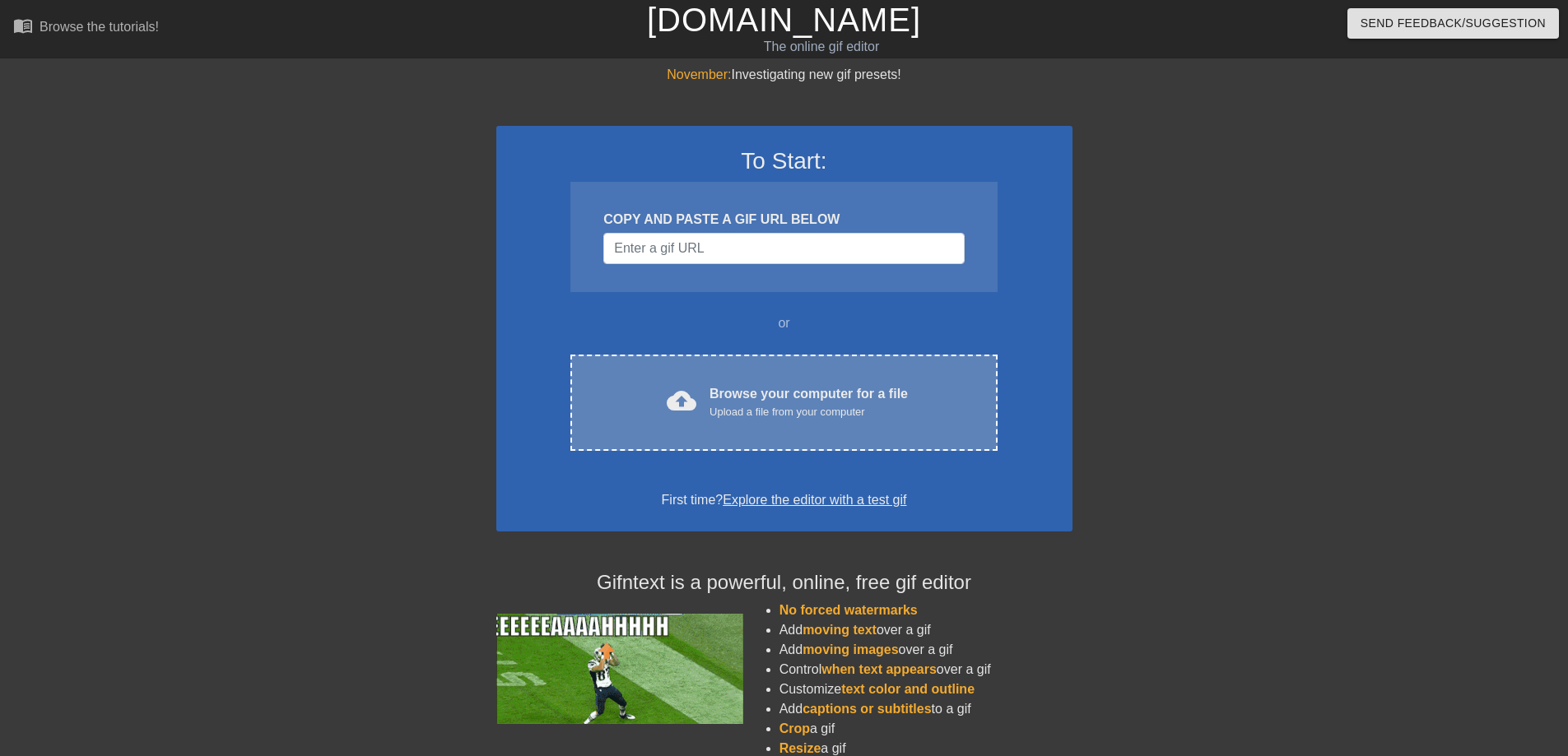
click at [870, 389] on div "Browse your computer for a file Upload a file from your computer" at bounding box center [808, 402] width 198 height 37
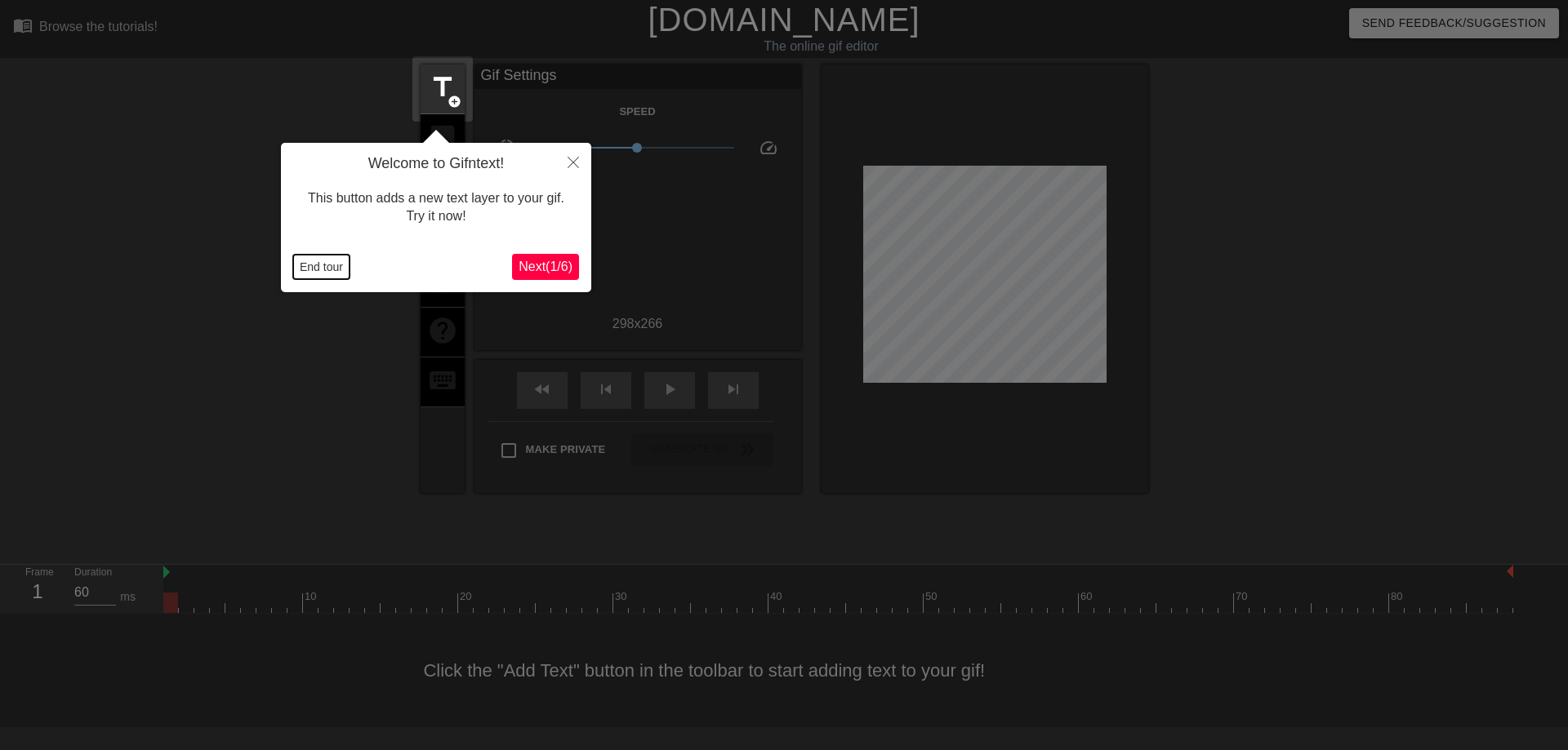
click at [307, 271] on button "End tour" at bounding box center [321, 266] width 56 height 25
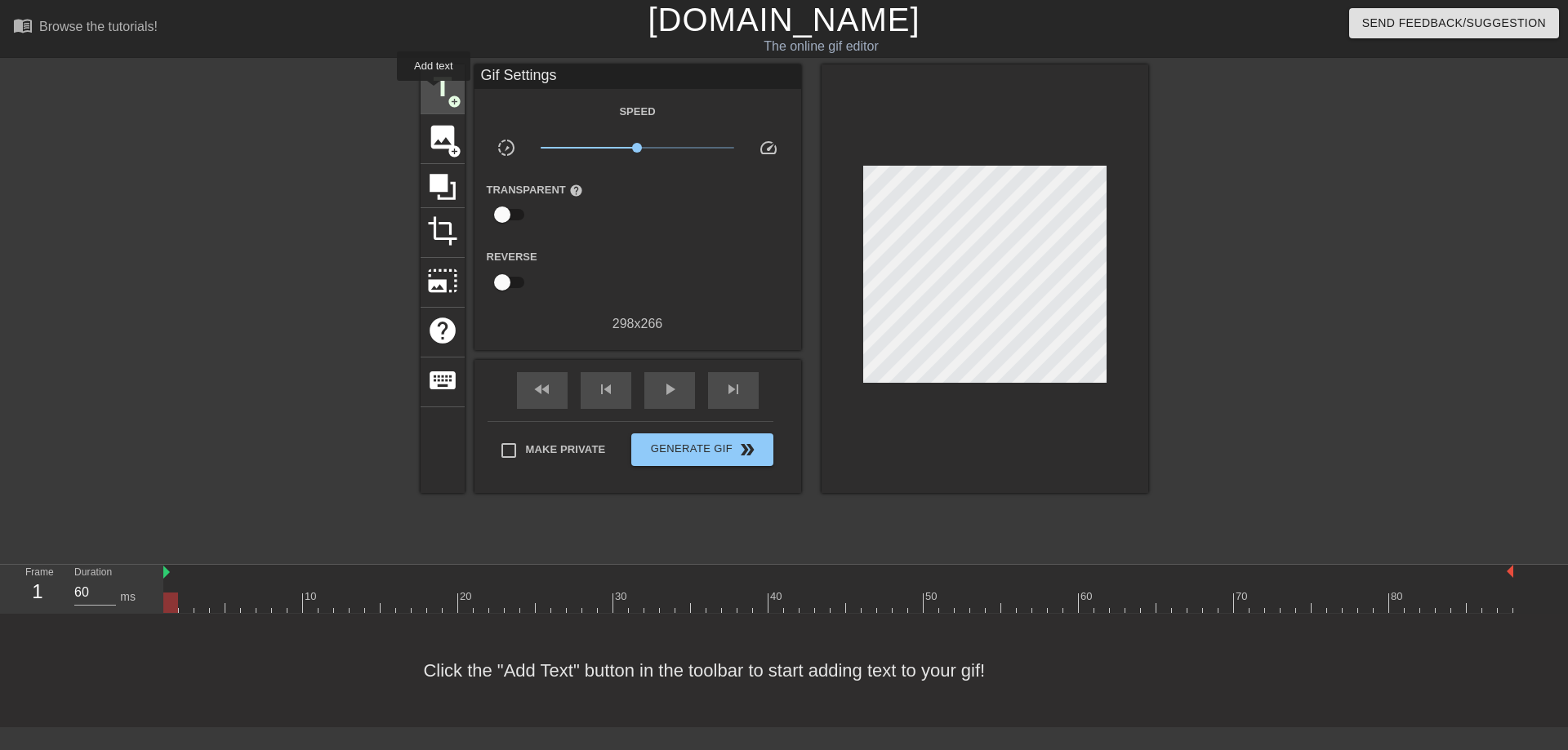
click at [435, 92] on span "title" at bounding box center [443, 87] width 31 height 31
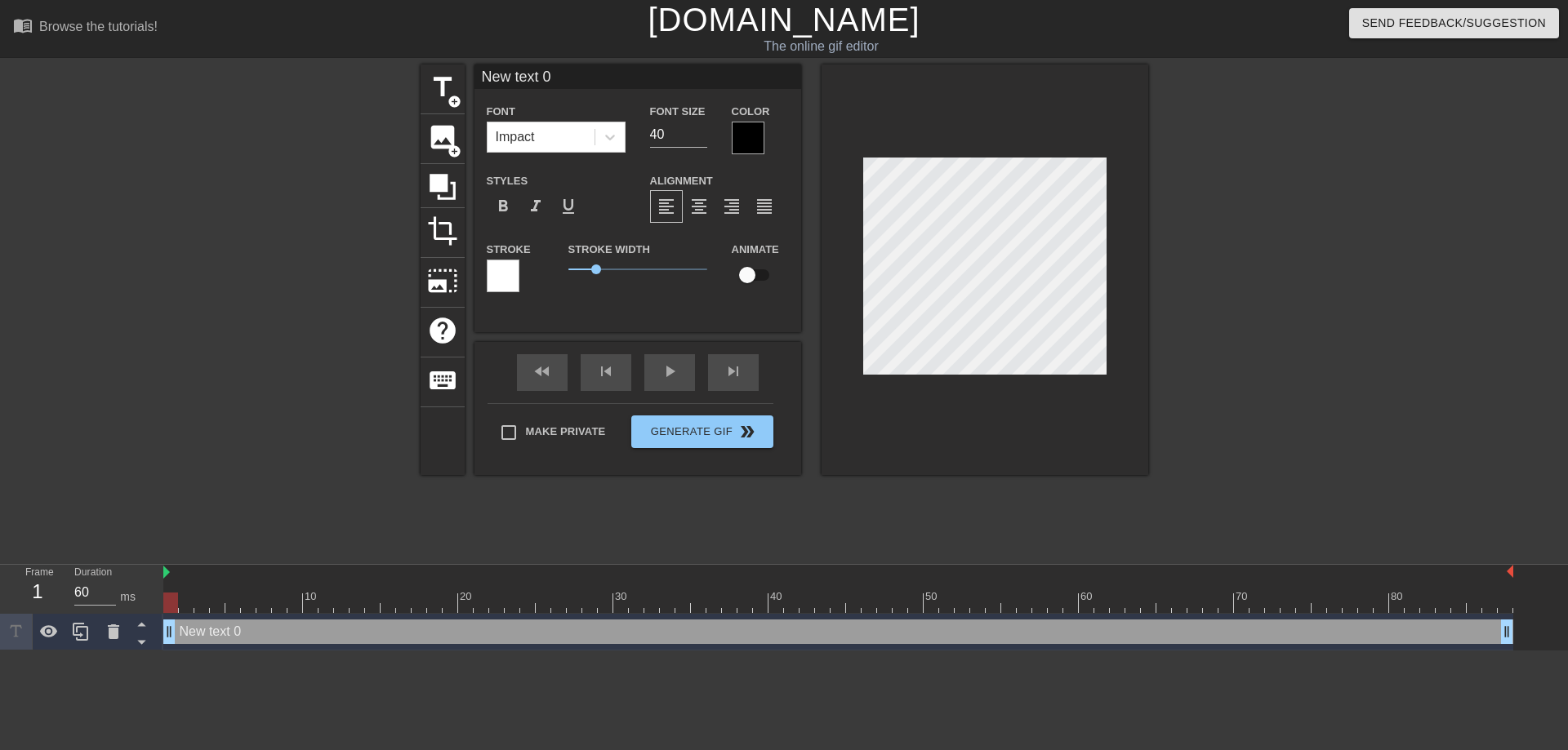
scroll to position [3, 3]
type input "W"
type textarea "W"
type input "We"
type textarea "We"
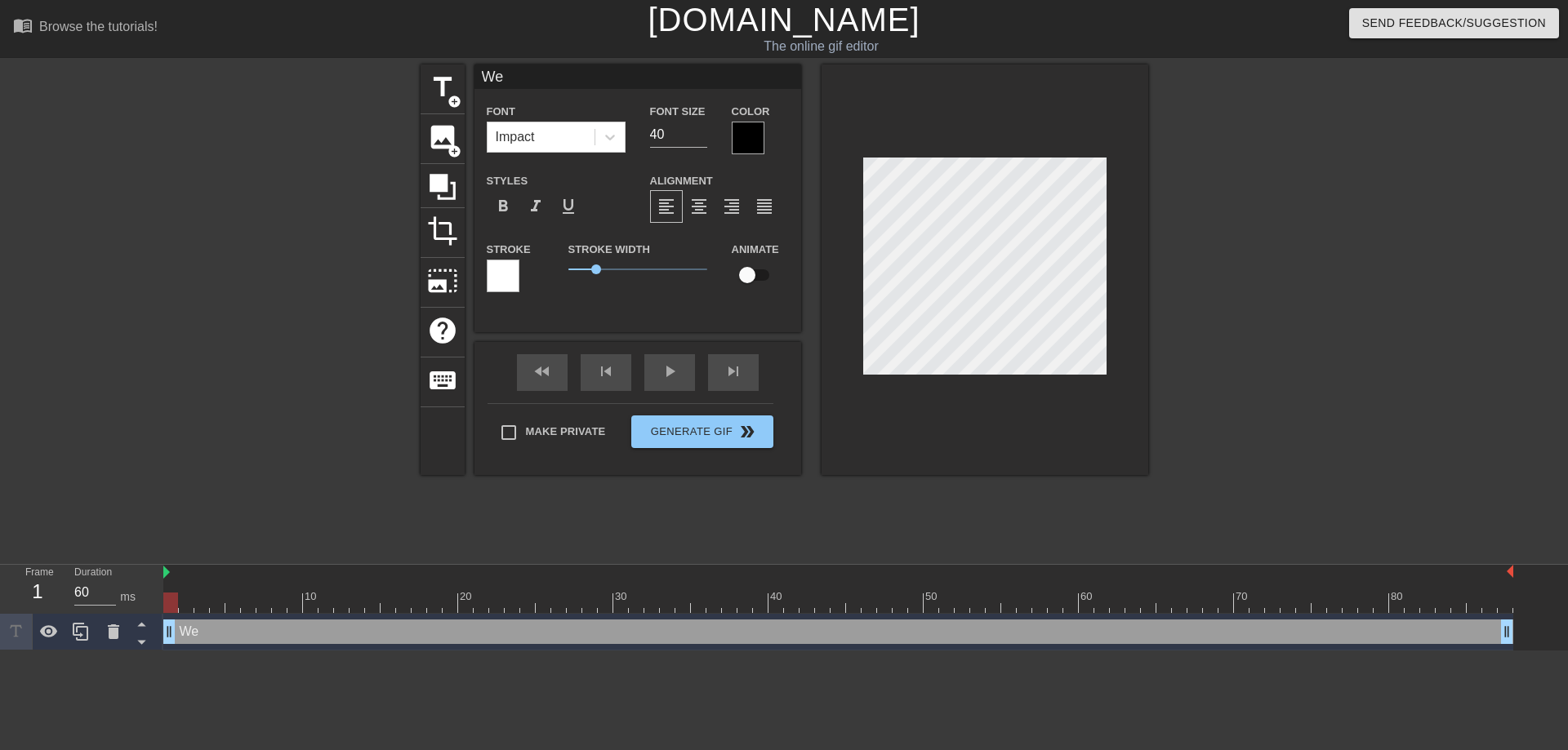
type input "Wee"
type textarea "Wee"
type input "Week"
type textarea "Week"
type input "Weeke"
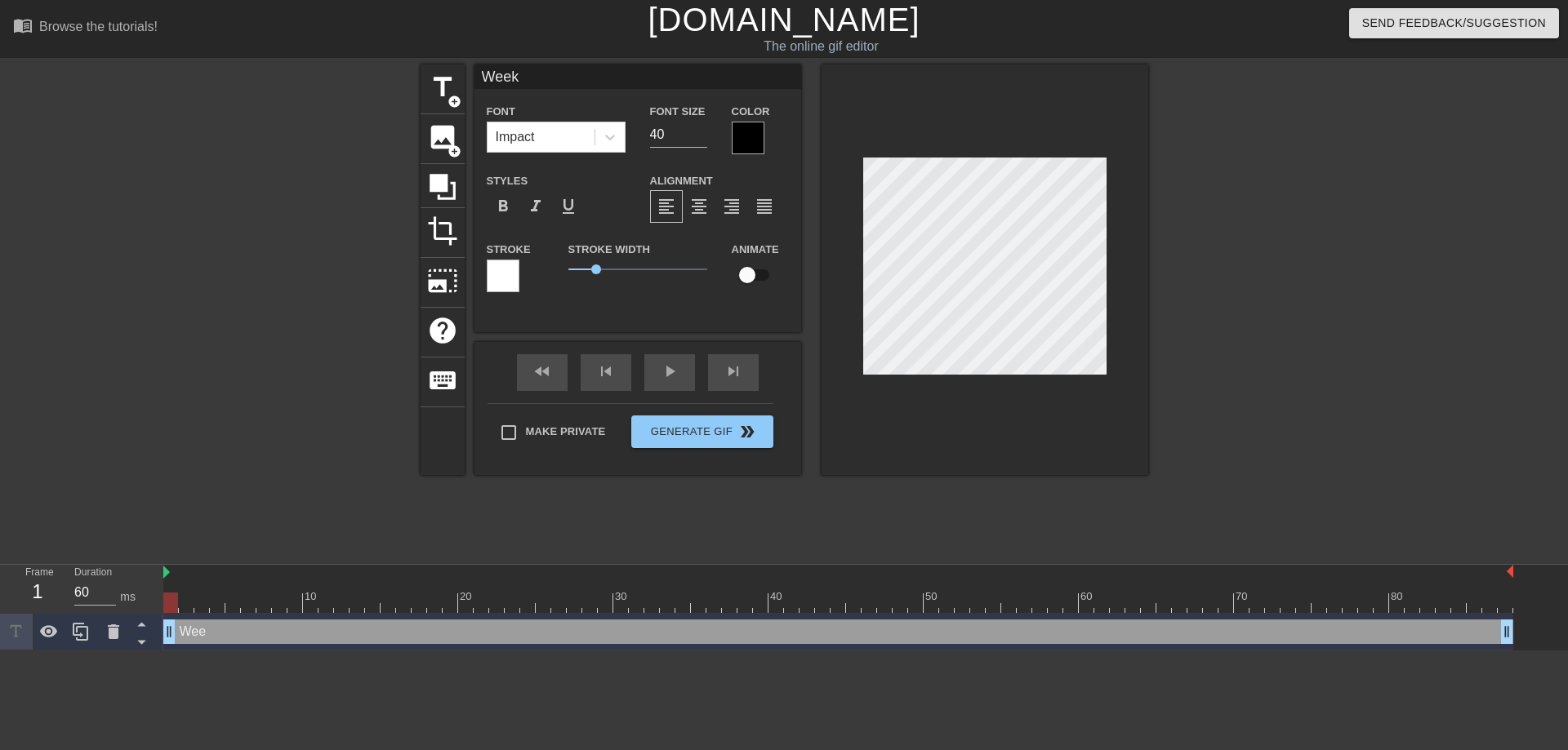
type textarea "Weeke"
type input "Weeked"
type textarea "Weeked"
type input "Weeke"
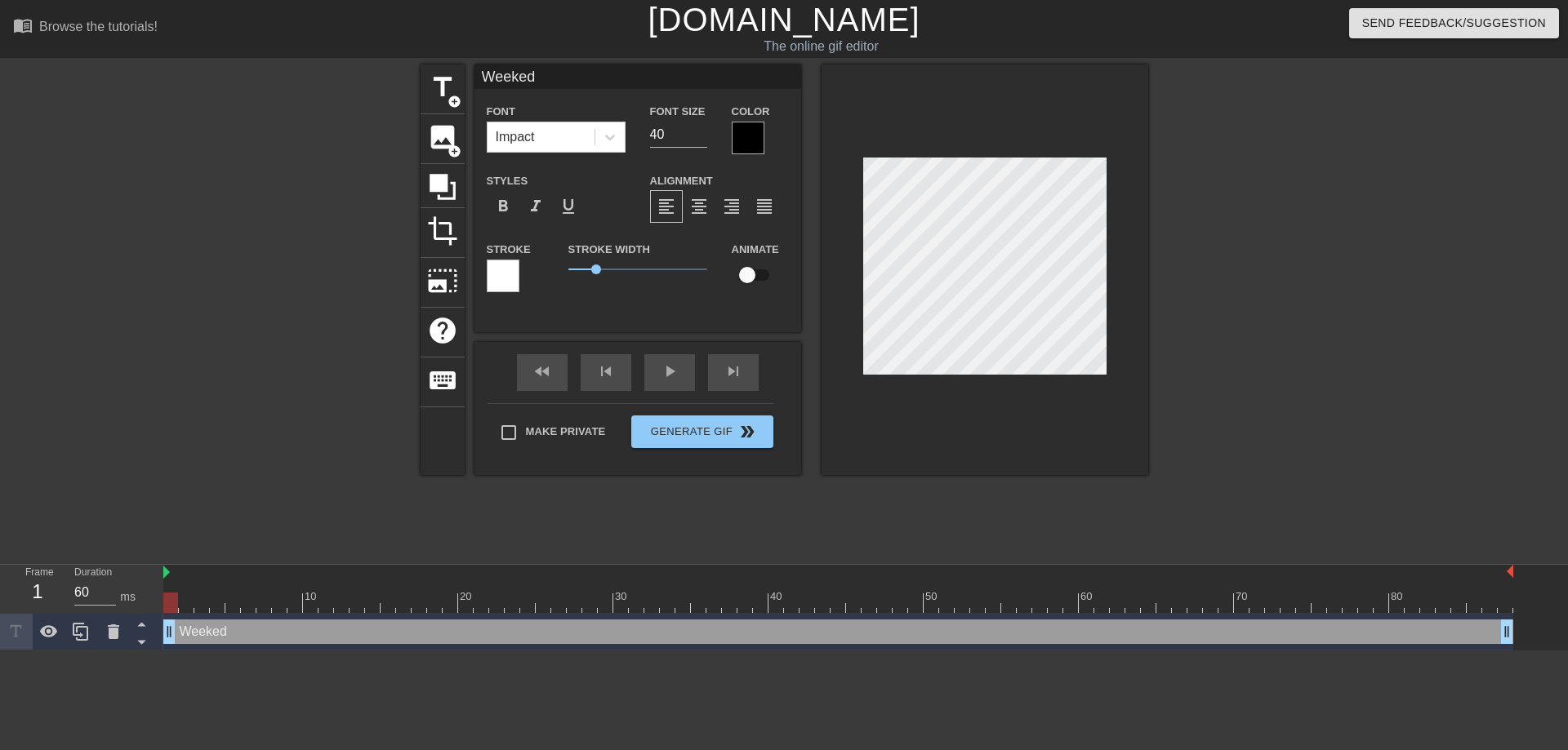
type textarea "Weeke"
type input "Weeken"
type textarea "Weeken"
type input "Weekend"
type textarea "Weekend"
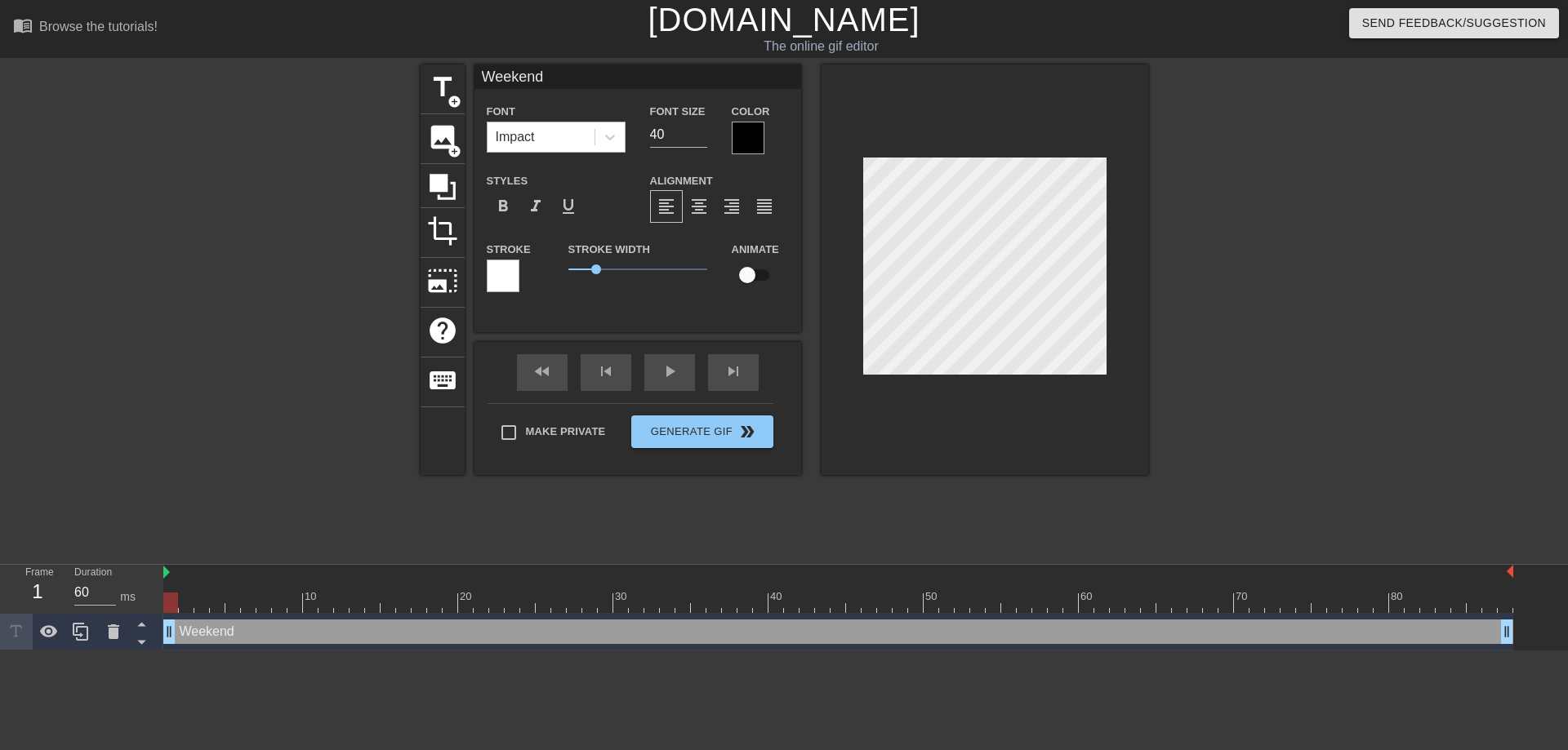
click at [581, 142] on div "Impact" at bounding box center [541, 137] width 107 height 29
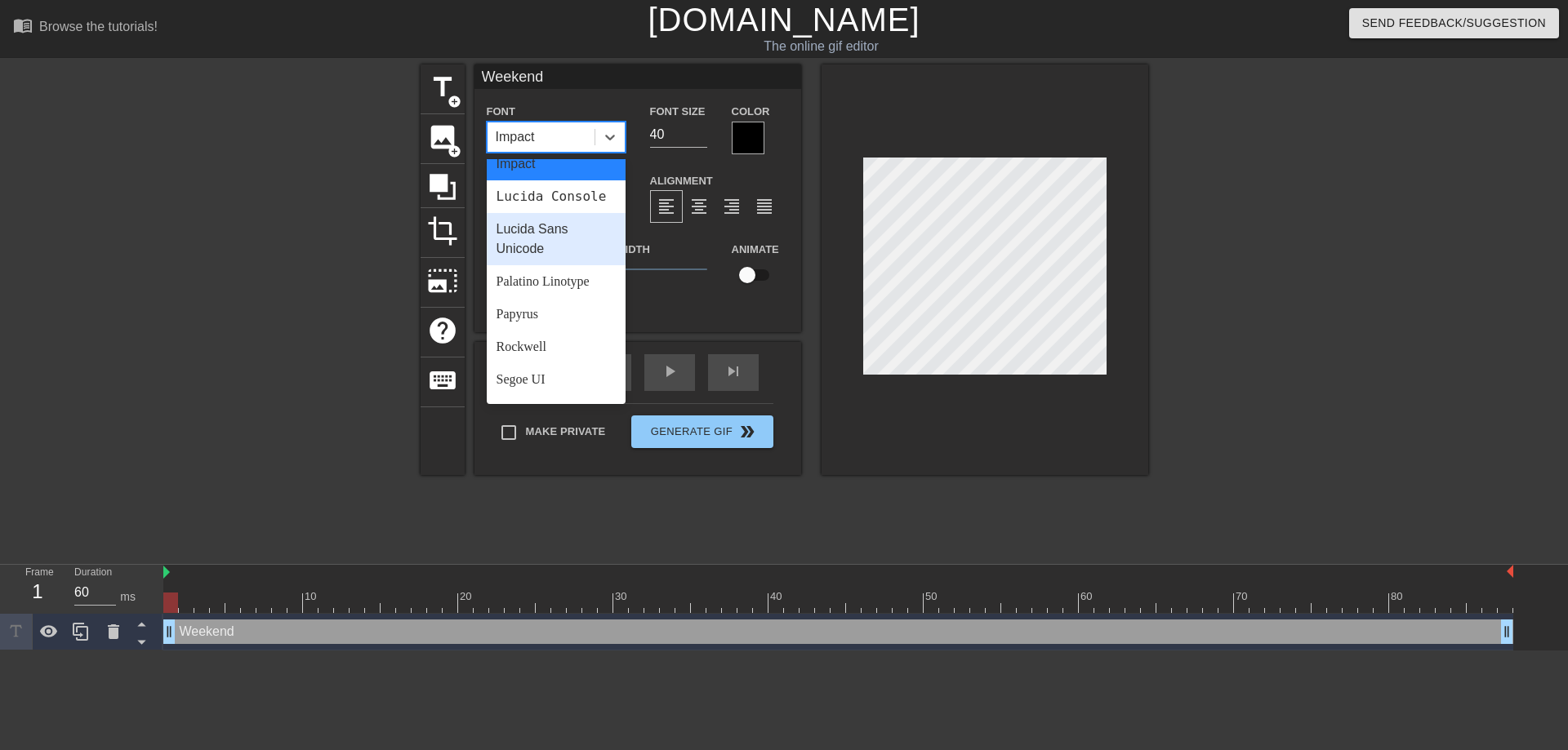
scroll to position [479, 0]
click at [557, 330] on div "Rockwell" at bounding box center [556, 346] width 139 height 33
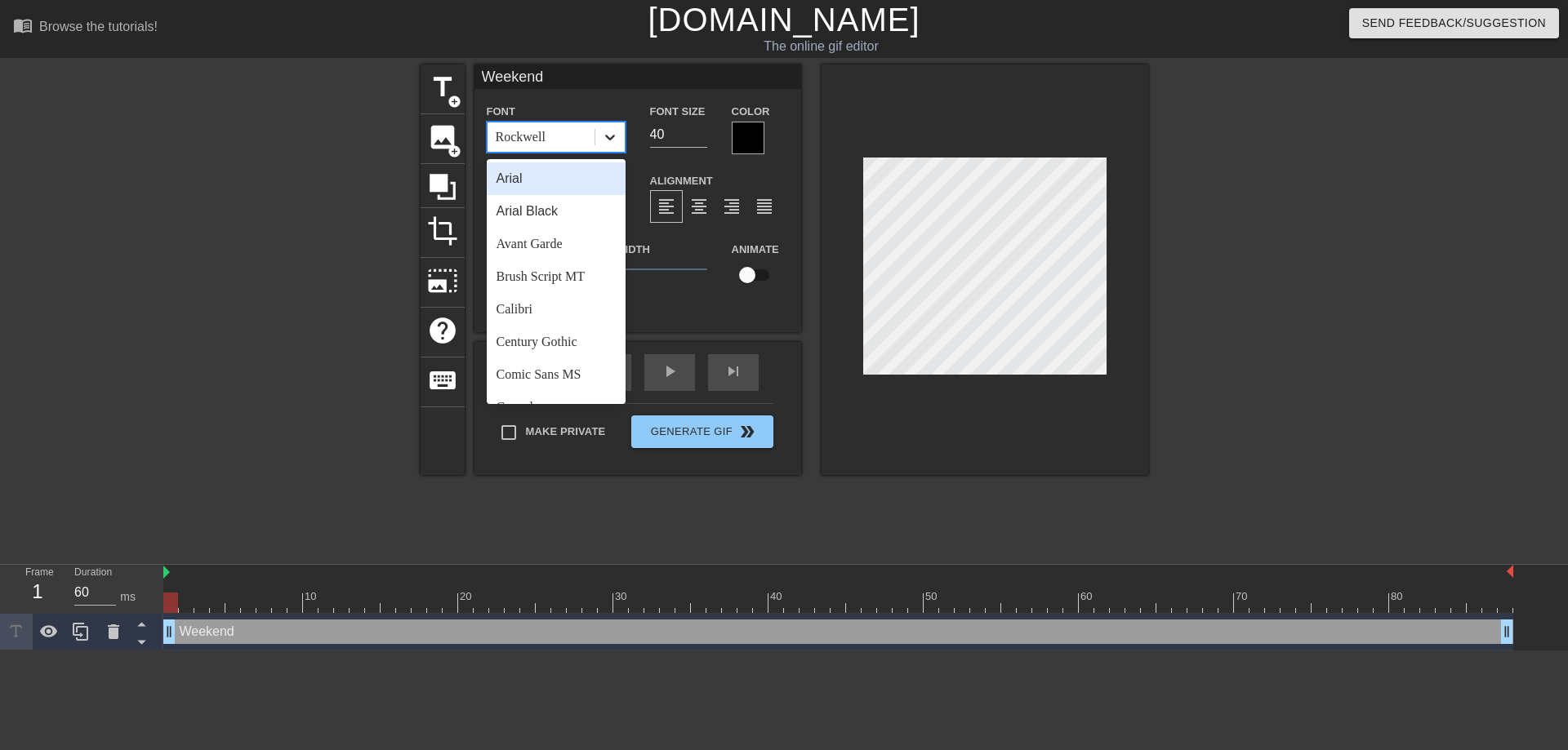
click at [607, 129] on icon at bounding box center [610, 137] width 16 height 16
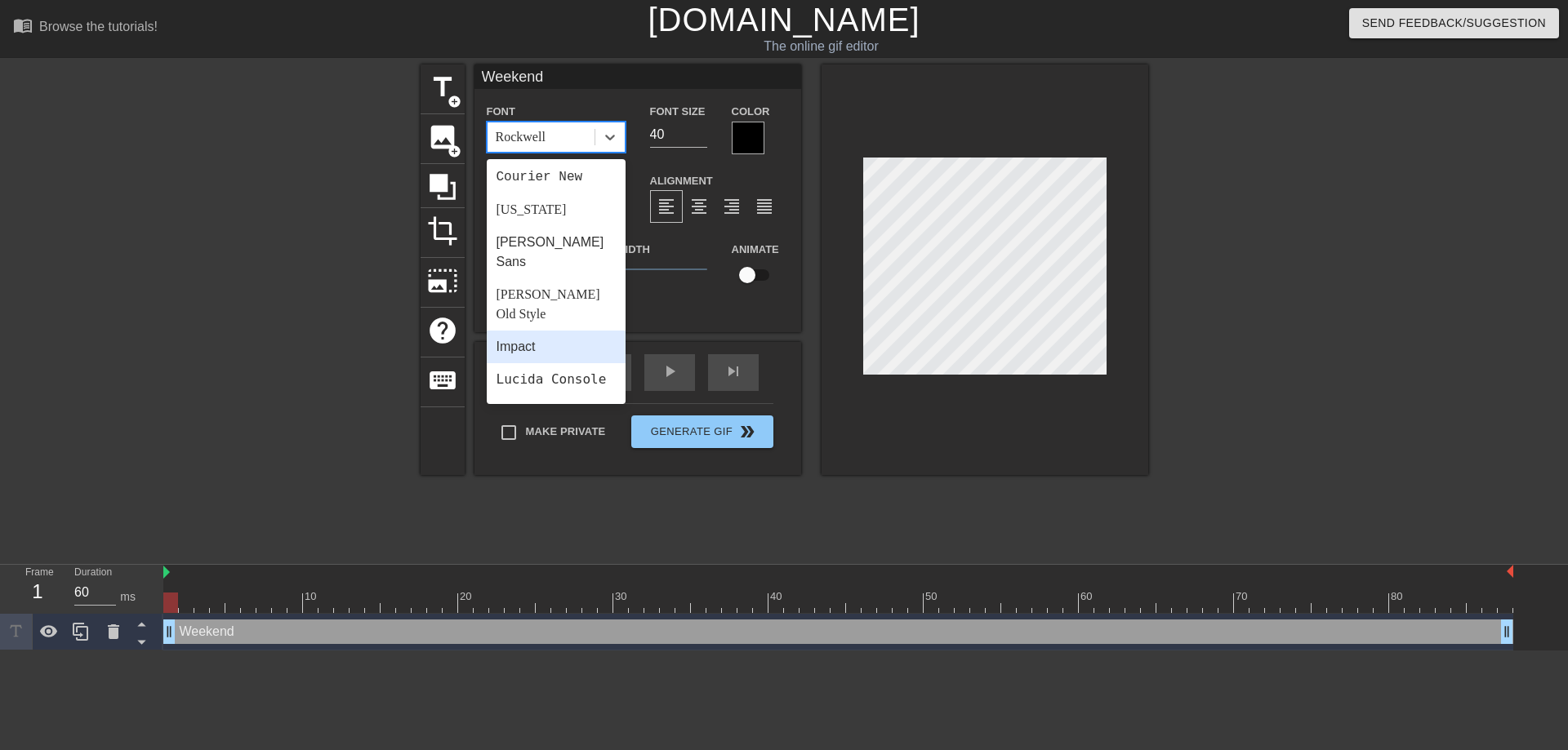
scroll to position [585, 0]
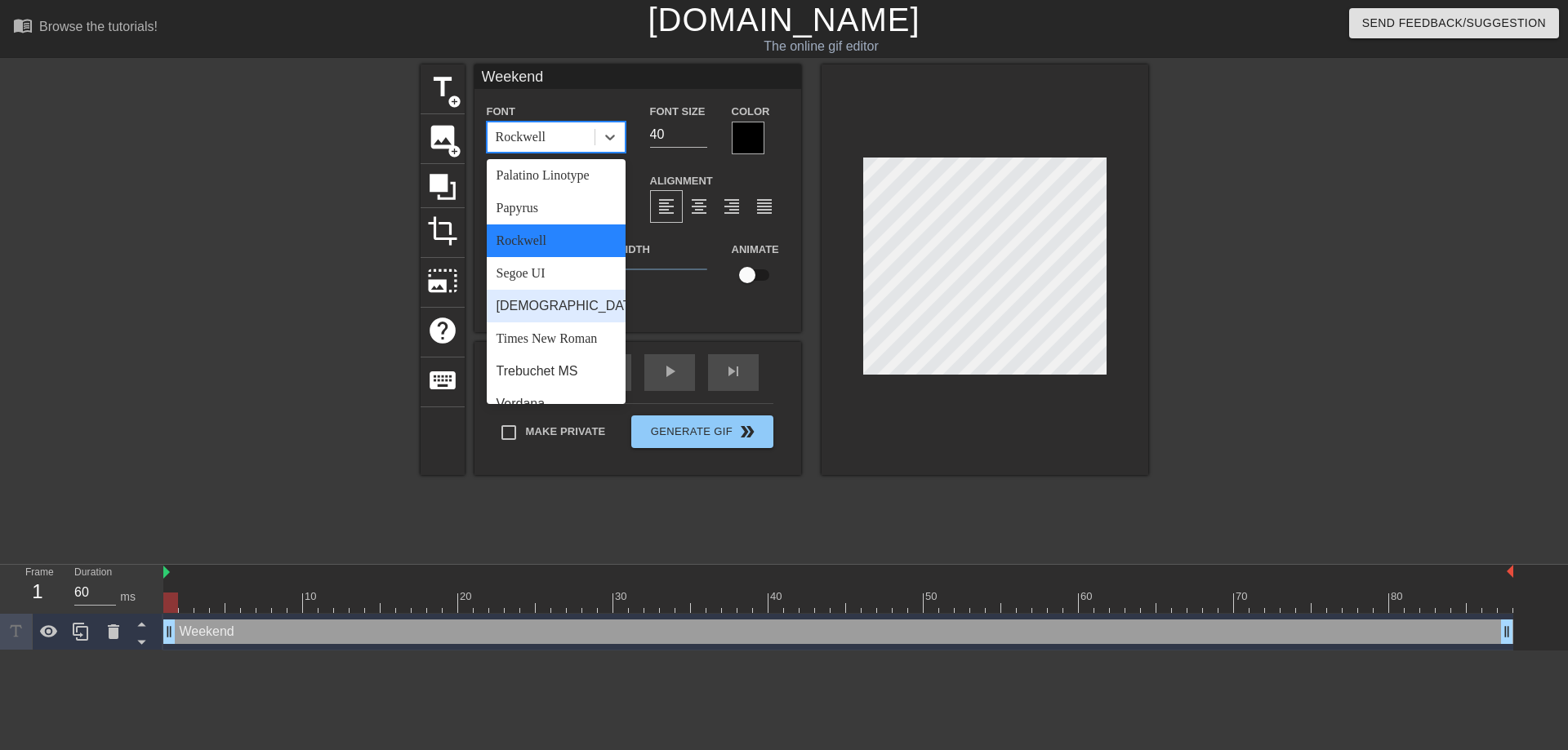
click at [551, 290] on div "[DEMOGRAPHIC_DATA]" at bounding box center [556, 306] width 139 height 33
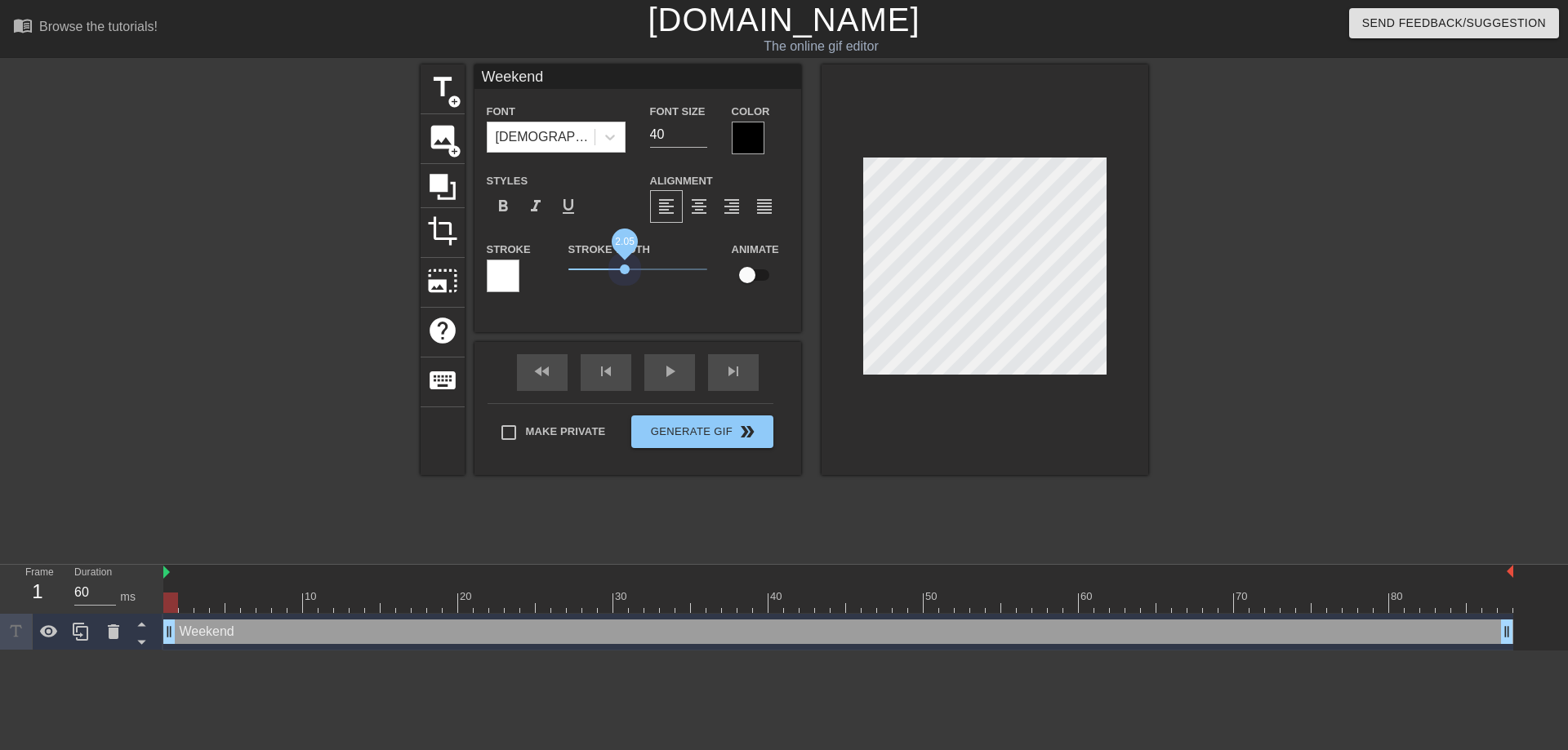
drag, startPoint x: 597, startPoint y: 270, endPoint x: 612, endPoint y: 259, distance: 18.6
click at [624, 268] on span "2.05" at bounding box center [625, 269] width 10 height 10
click at [500, 208] on span "format_bold" at bounding box center [503, 206] width 20 height 20
click at [599, 136] on div at bounding box center [610, 137] width 29 height 29
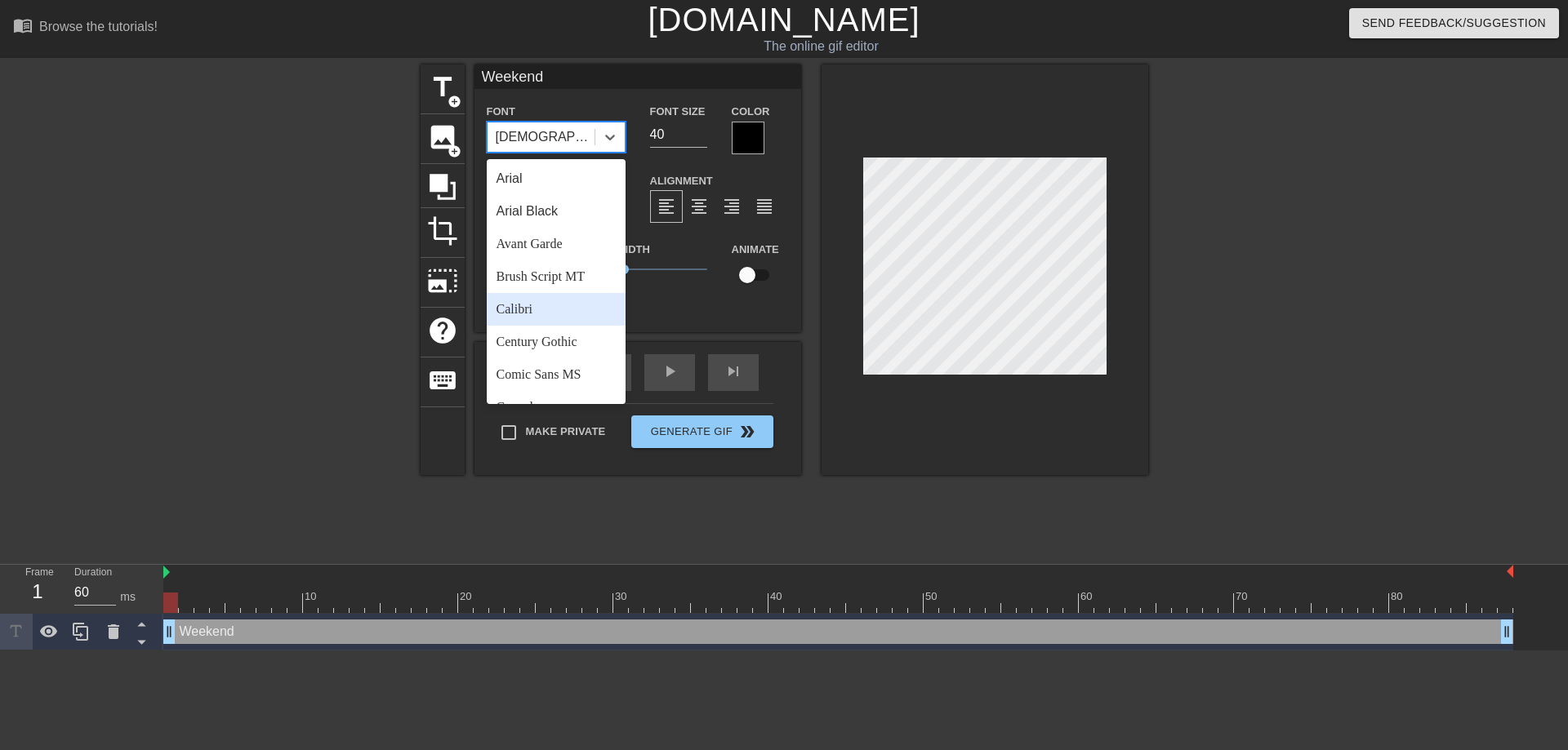
click at [567, 308] on div "Calibri" at bounding box center [556, 309] width 139 height 33
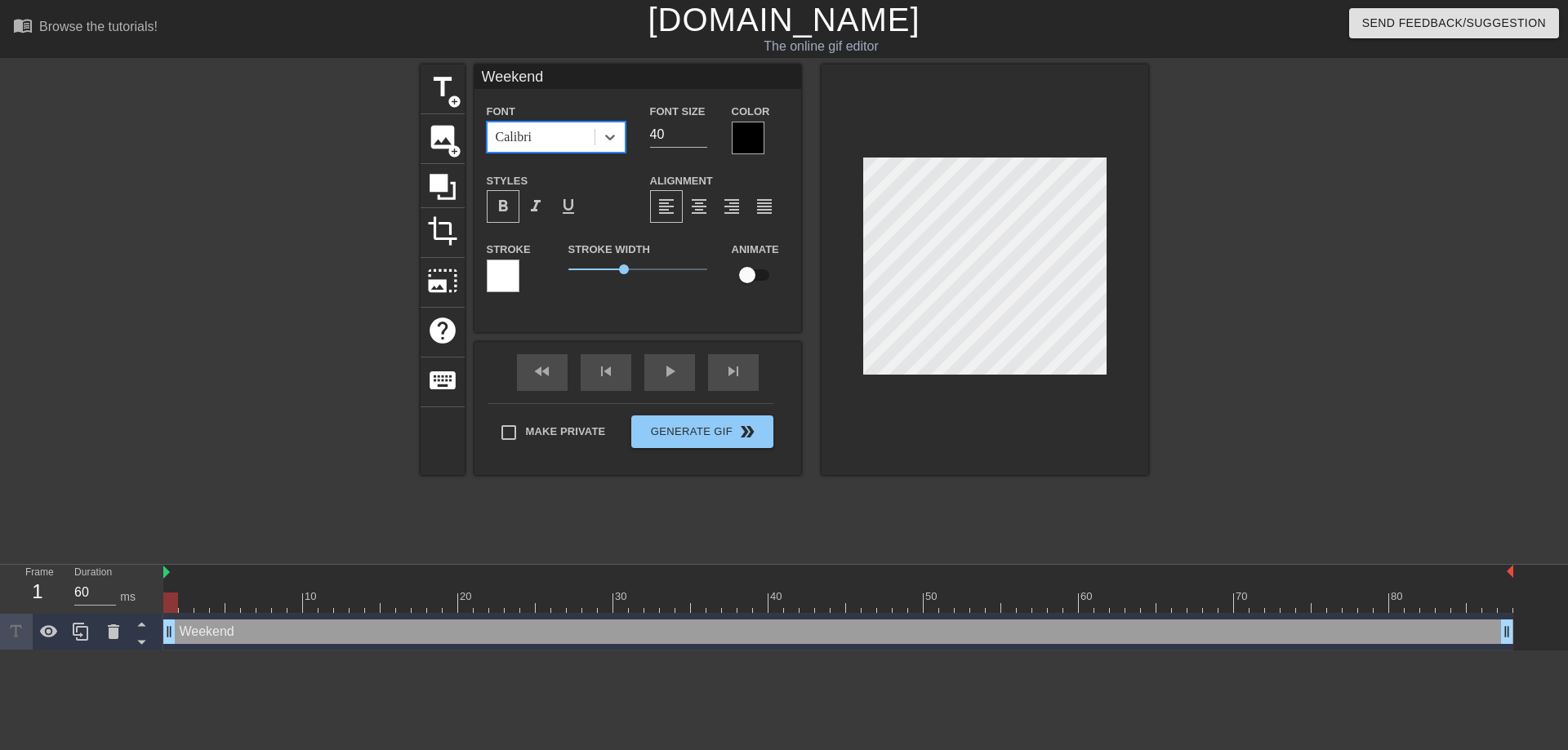
click at [508, 209] on span "format_bold" at bounding box center [503, 206] width 20 height 20
drag, startPoint x: 617, startPoint y: 270, endPoint x: 579, endPoint y: 272, distance: 38.1
click at [579, 272] on span "0.4" at bounding box center [578, 269] width 10 height 10
click at [752, 140] on div at bounding box center [749, 138] width 33 height 33
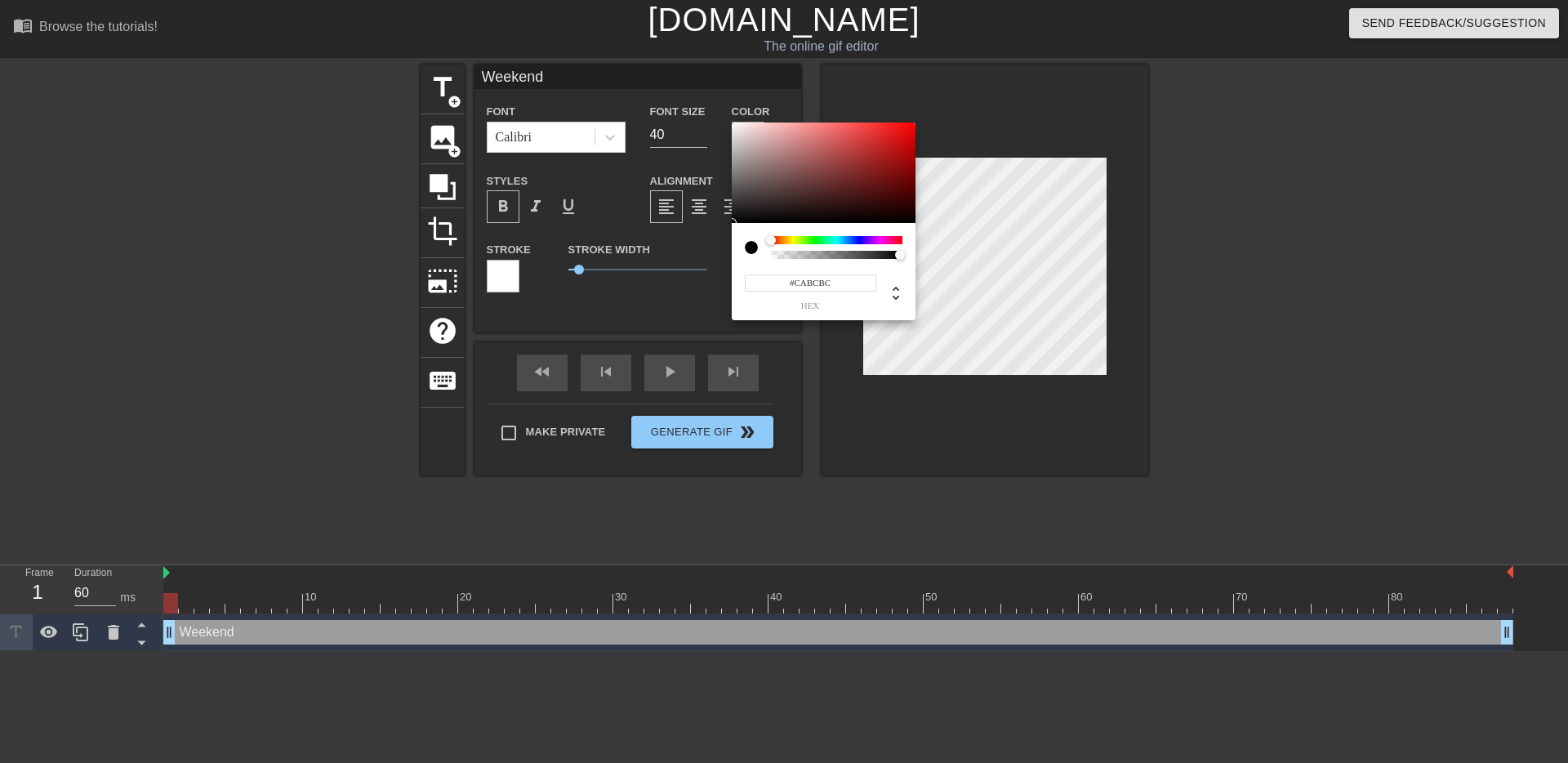
type input "#FFFFFF"
drag, startPoint x: 732, startPoint y: 127, endPoint x: 685, endPoint y: 85, distance: 63.0
click at [692, 83] on div "#FFFFFF hex" at bounding box center [784, 381] width 1568 height 763
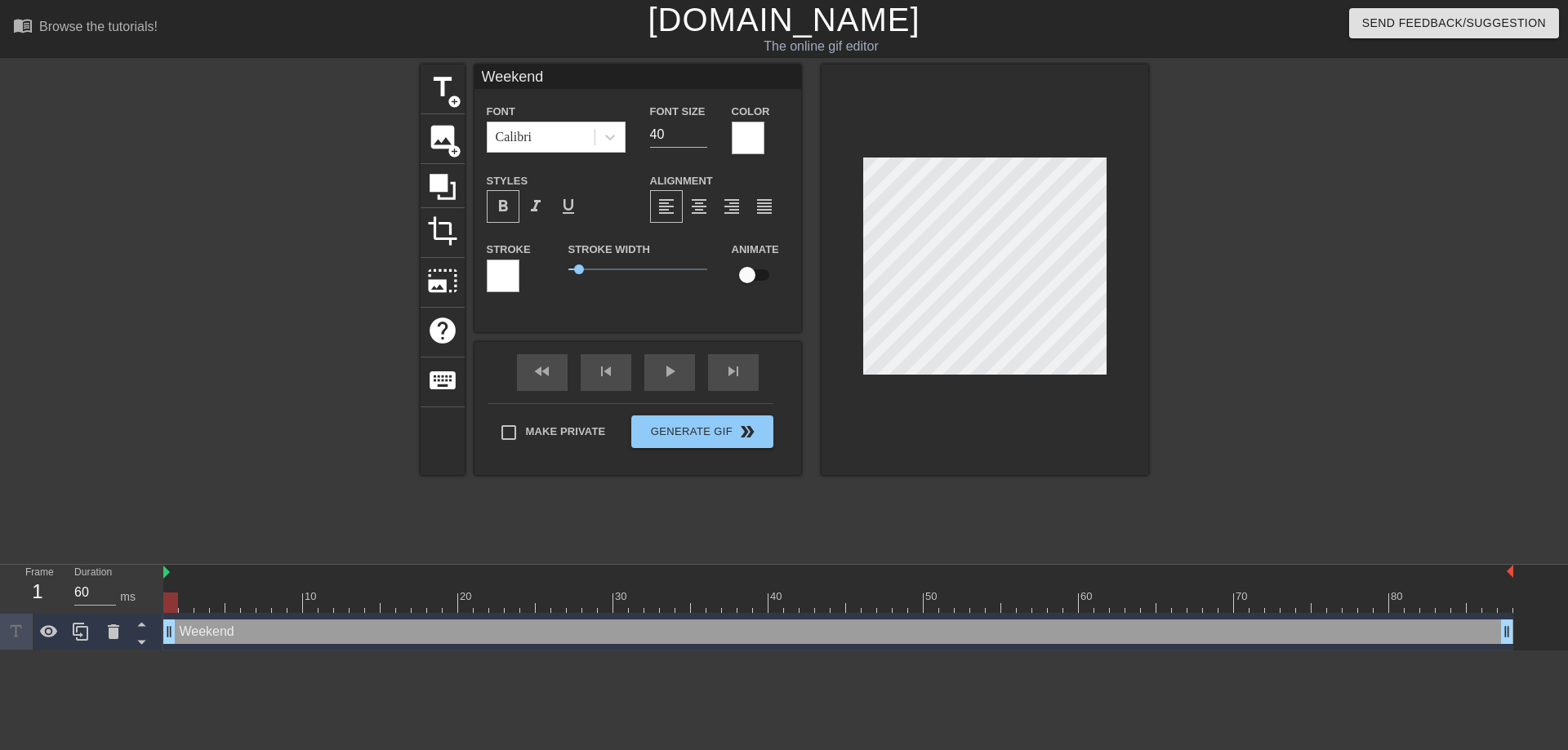
click at [1058, 431] on div at bounding box center [984, 270] width 327 height 411
click at [491, 276] on div at bounding box center [503, 276] width 33 height 33
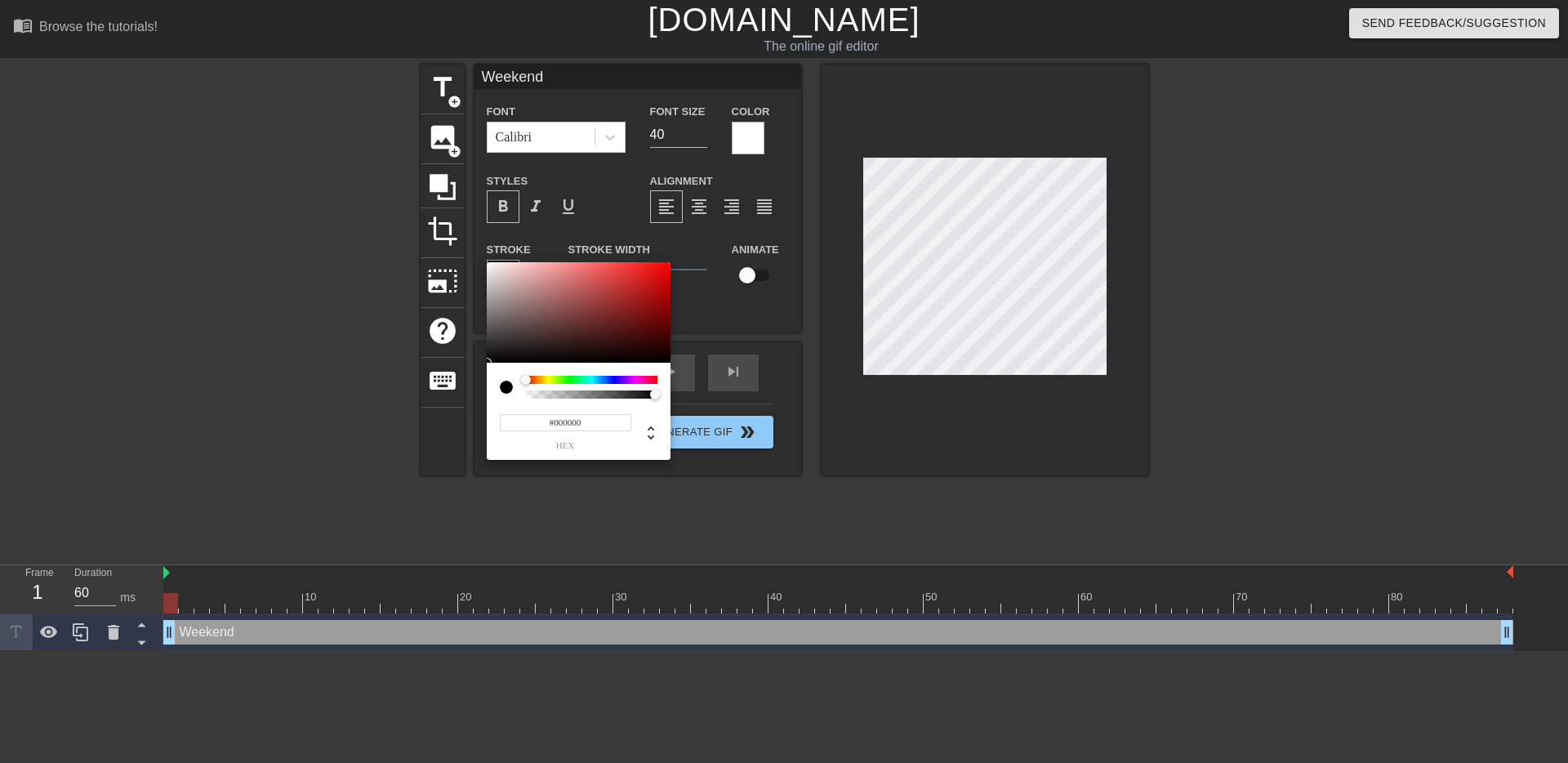
drag, startPoint x: 578, startPoint y: 311, endPoint x: 763, endPoint y: 388, distance: 200.4
click at [763, 388] on div "#000000 hex" at bounding box center [784, 381] width 1568 height 763
type input "#FFFFFF"
drag, startPoint x: 608, startPoint y: 318, endPoint x: 424, endPoint y: 220, distance: 208.5
click at [424, 220] on div "#FFFFFF hex" at bounding box center [784, 381] width 1568 height 763
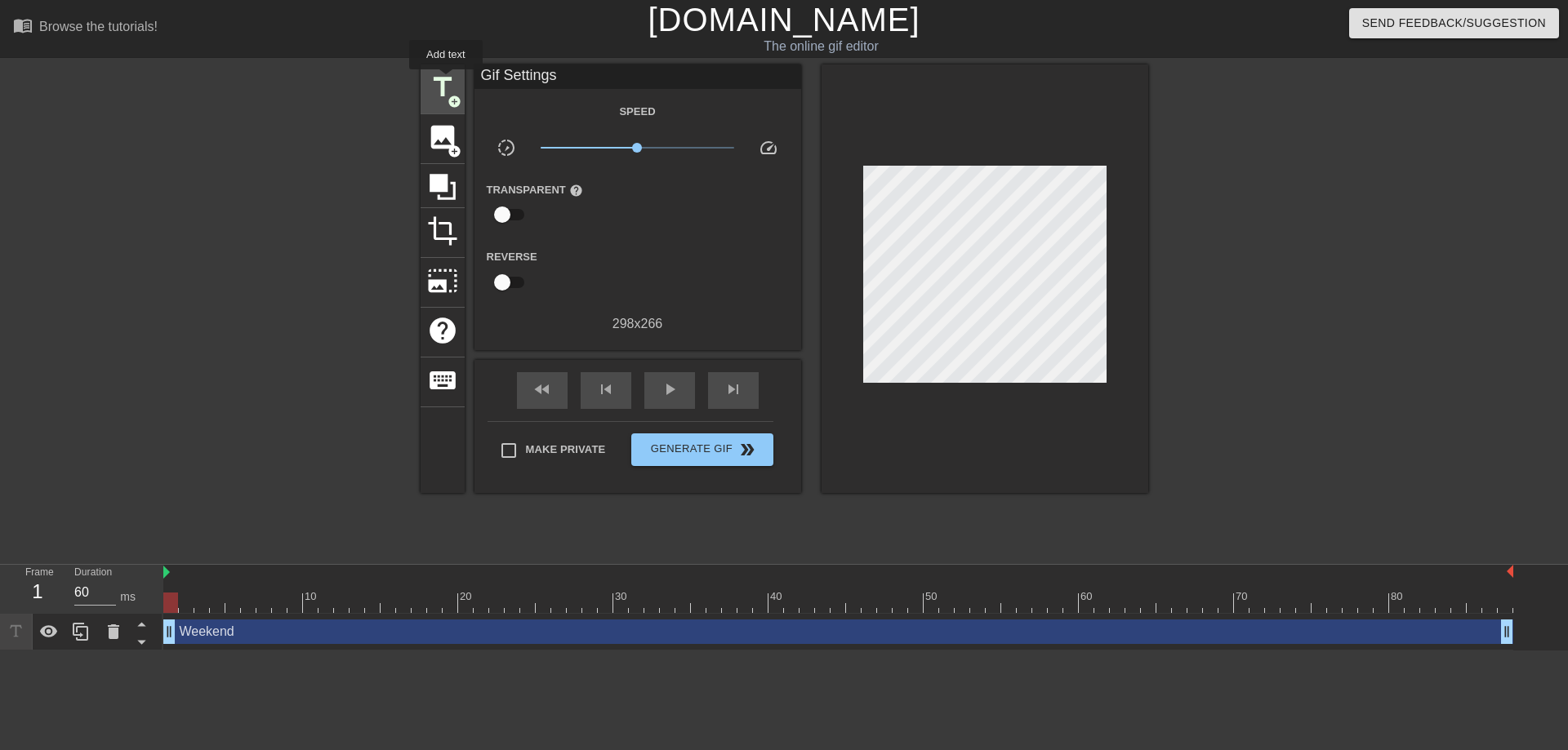
click at [447, 81] on span "title" at bounding box center [443, 87] width 31 height 31
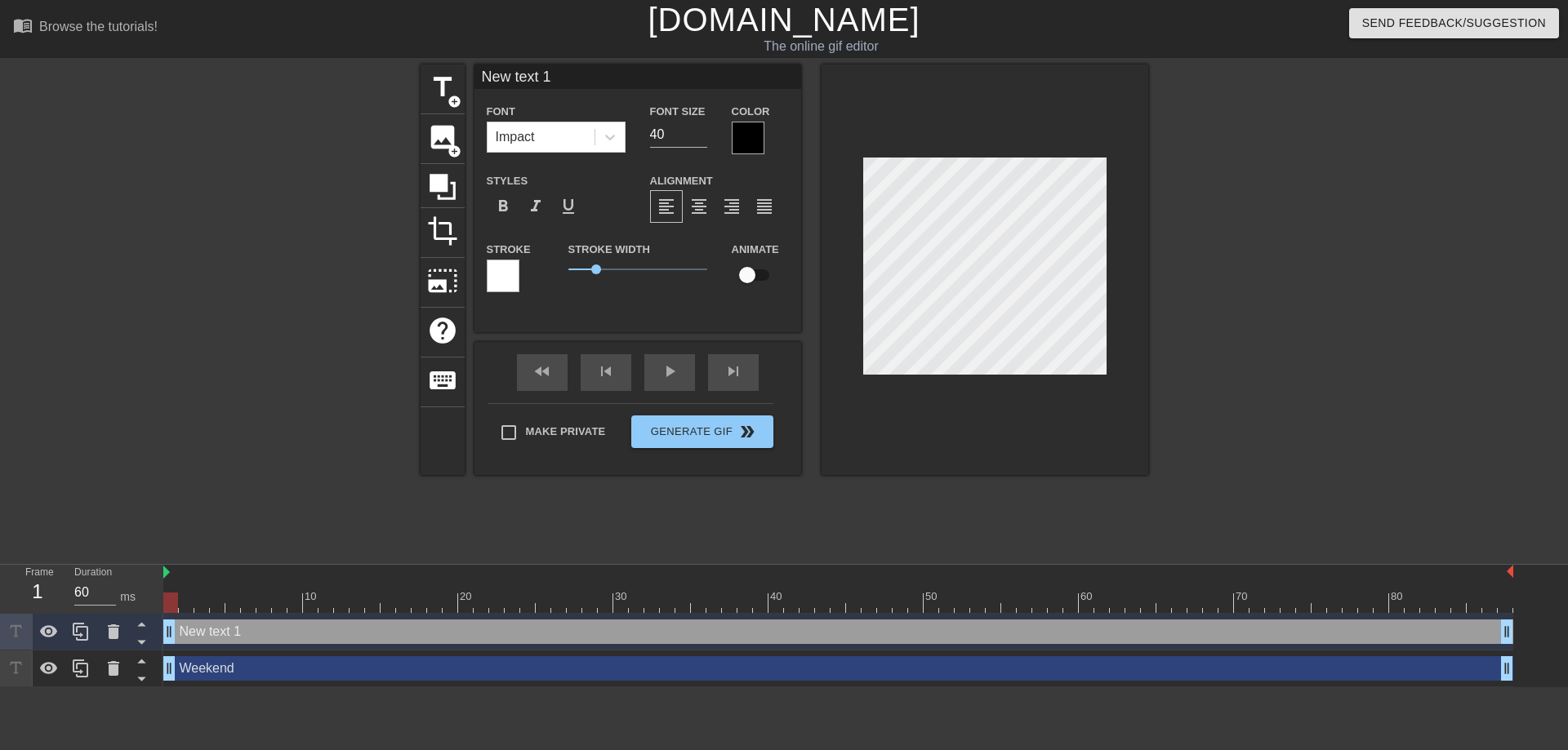
scroll to position [3, 4]
type input "M"
type textarea "M"
type input "MO"
type textarea "MO"
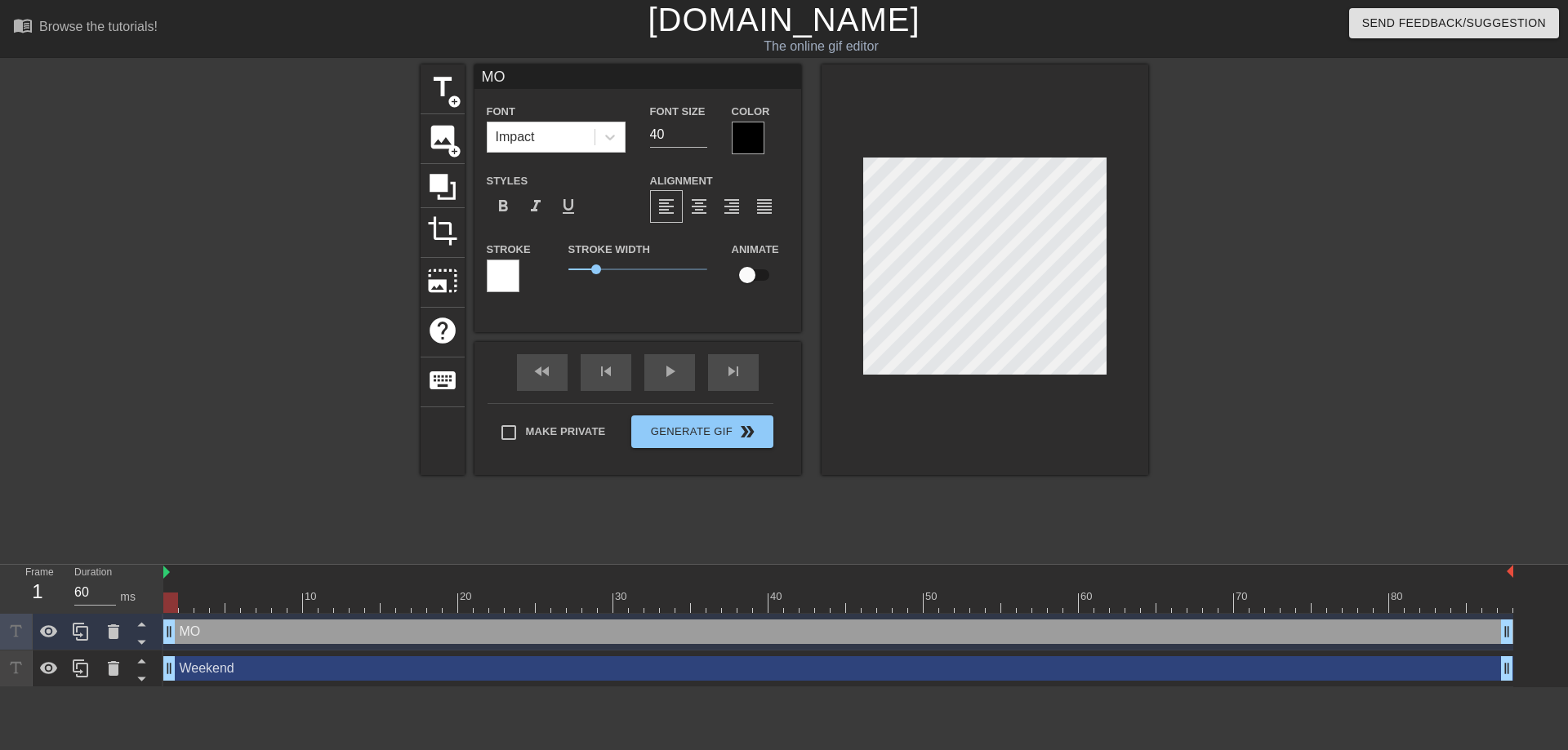
type input "MON"
type textarea "MON"
type input "MOND"
type textarea "MOND"
type input "[PERSON_NAME]"
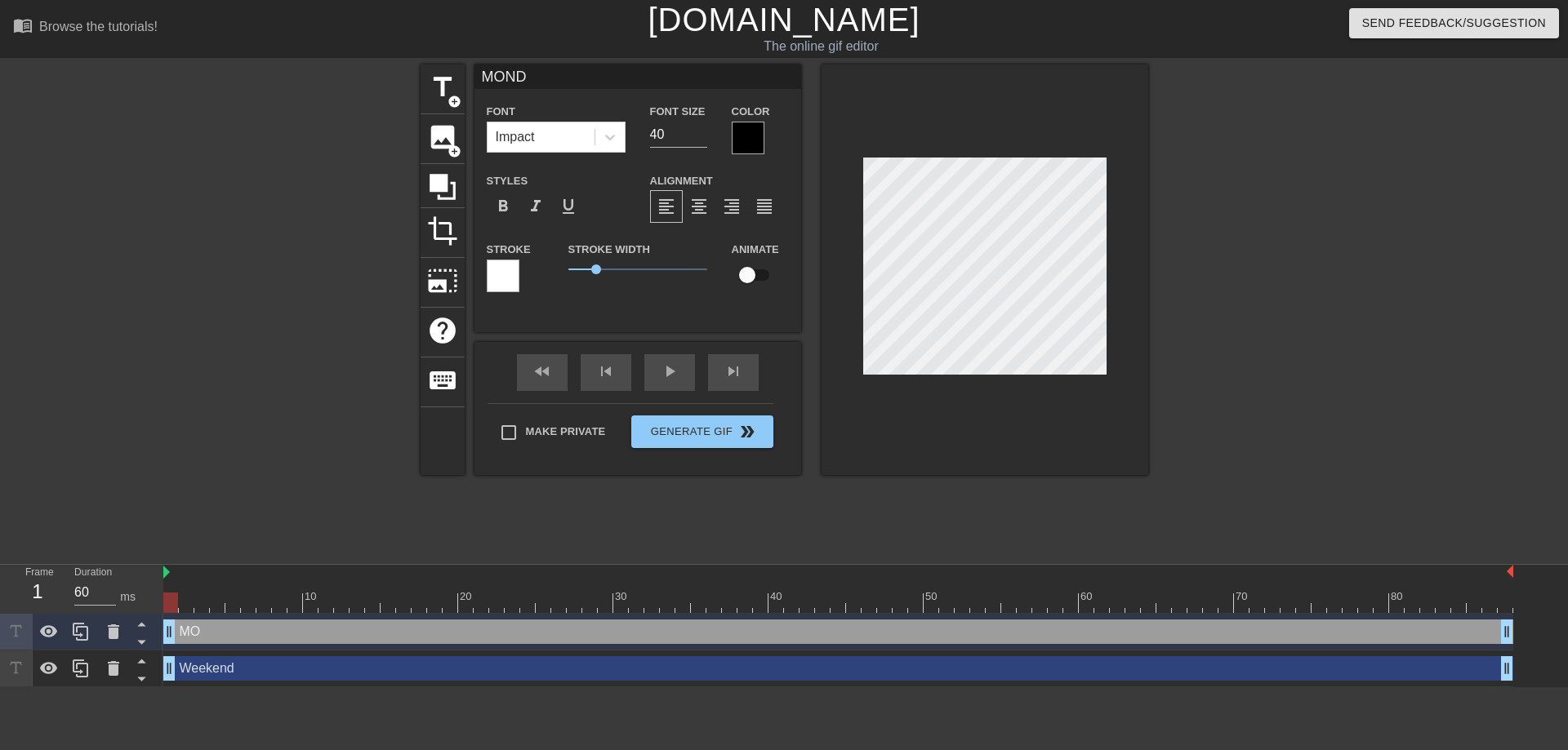
type textarea "[PERSON_NAME]"
type input "[DATE]"
type textarea "[DATE]"
type input "[DATE]!"
type textarea "[DATE]!"
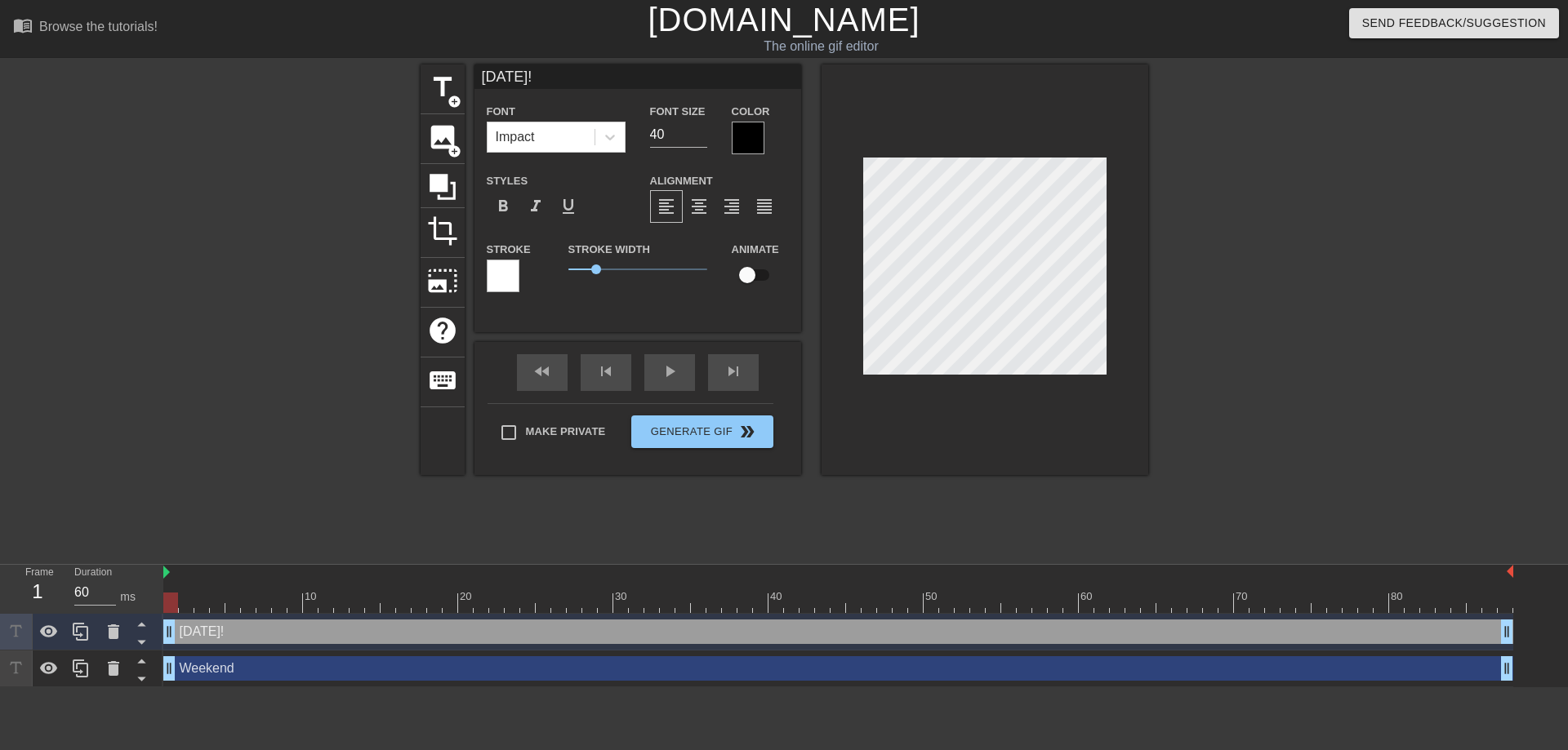
click at [493, 276] on div at bounding box center [503, 276] width 33 height 33
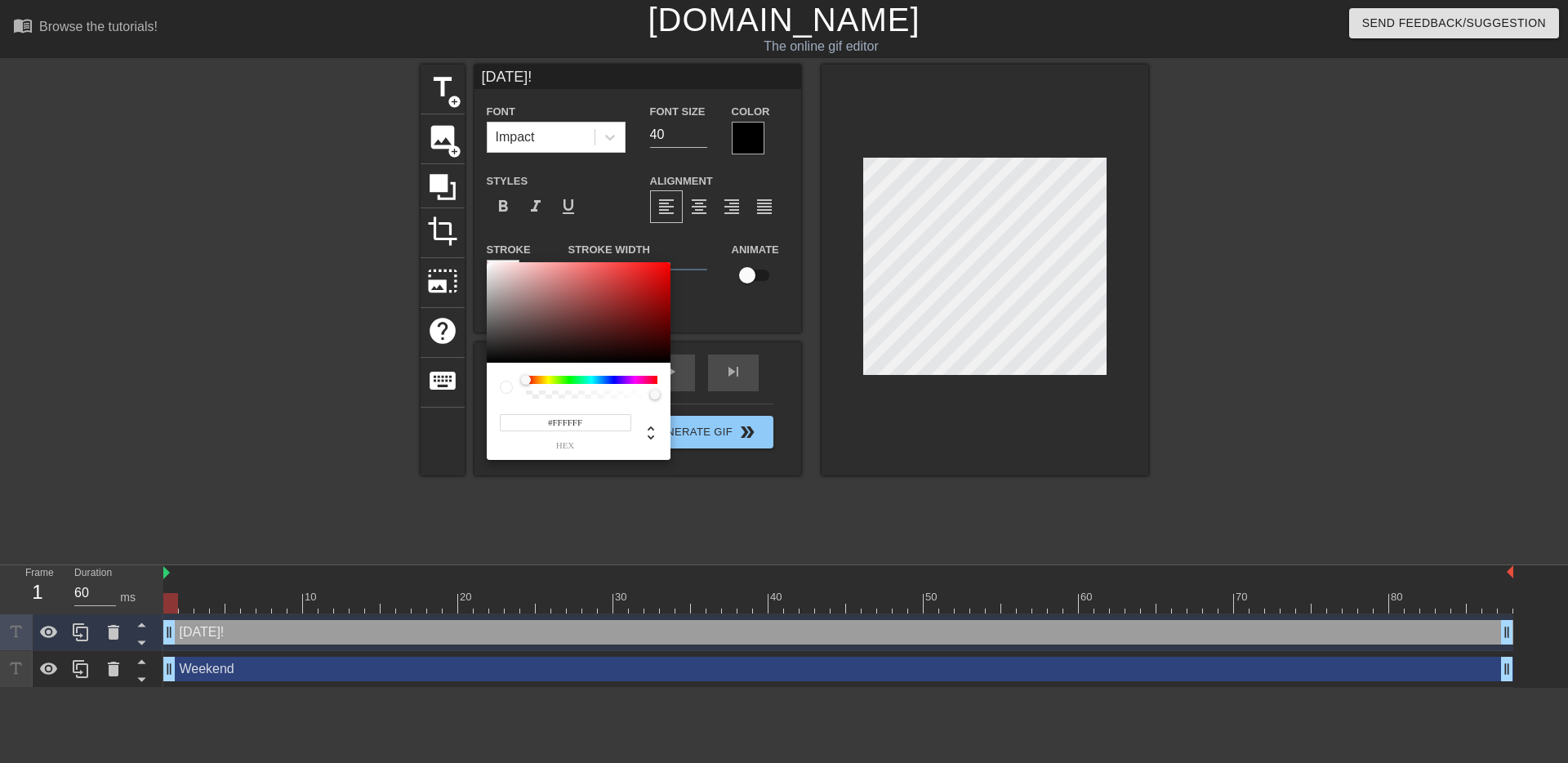
drag, startPoint x: 597, startPoint y: 306, endPoint x: 389, endPoint y: 206, distance: 230.8
click at [389, 206] on div "#FFFFFF hex" at bounding box center [784, 381] width 1568 height 763
type input "#FFFFFF"
drag, startPoint x: 531, startPoint y: 293, endPoint x: 434, endPoint y: 226, distance: 117.9
click at [434, 226] on div "#FFFFFF hex" at bounding box center [784, 381] width 1568 height 763
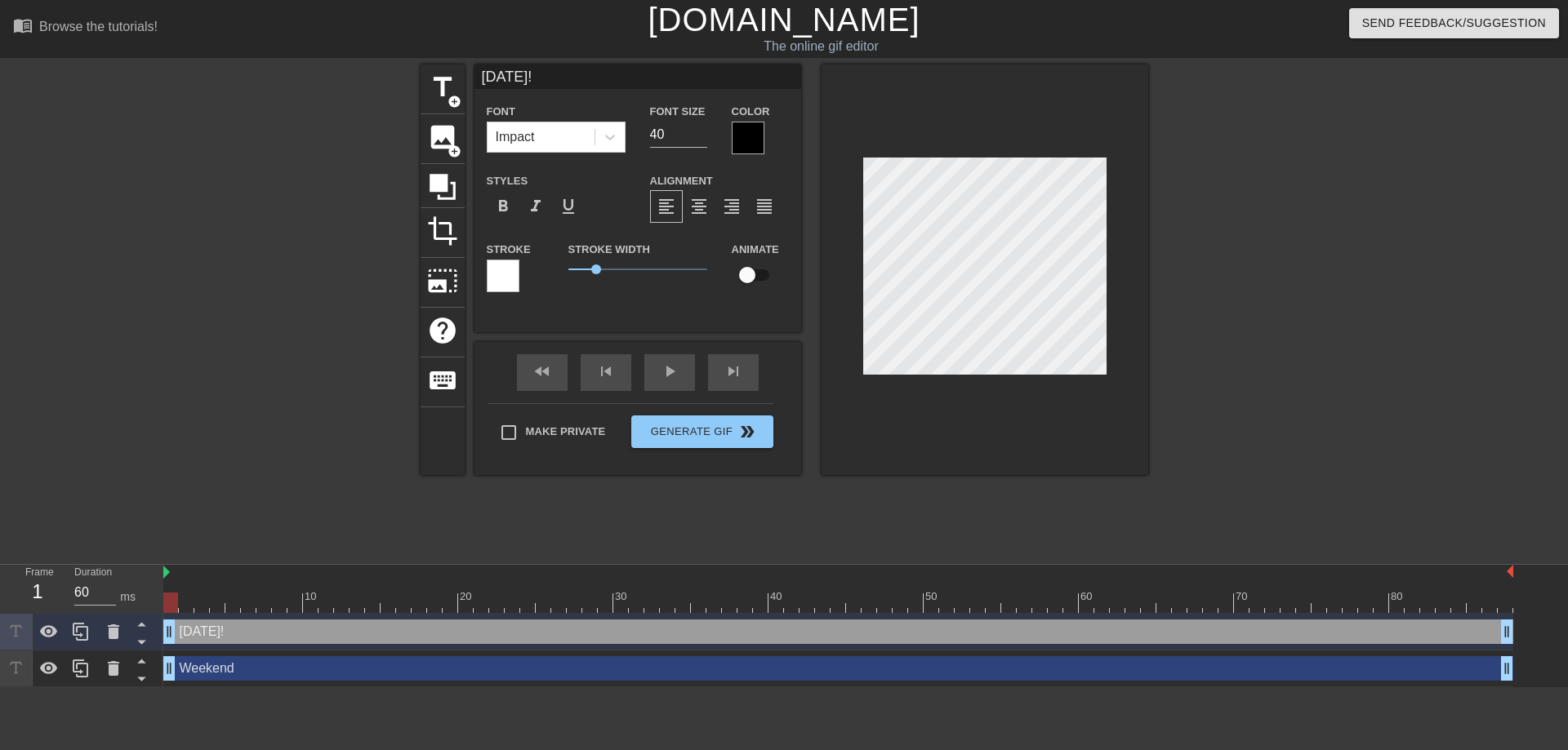
click at [739, 133] on div at bounding box center [749, 138] width 33 height 33
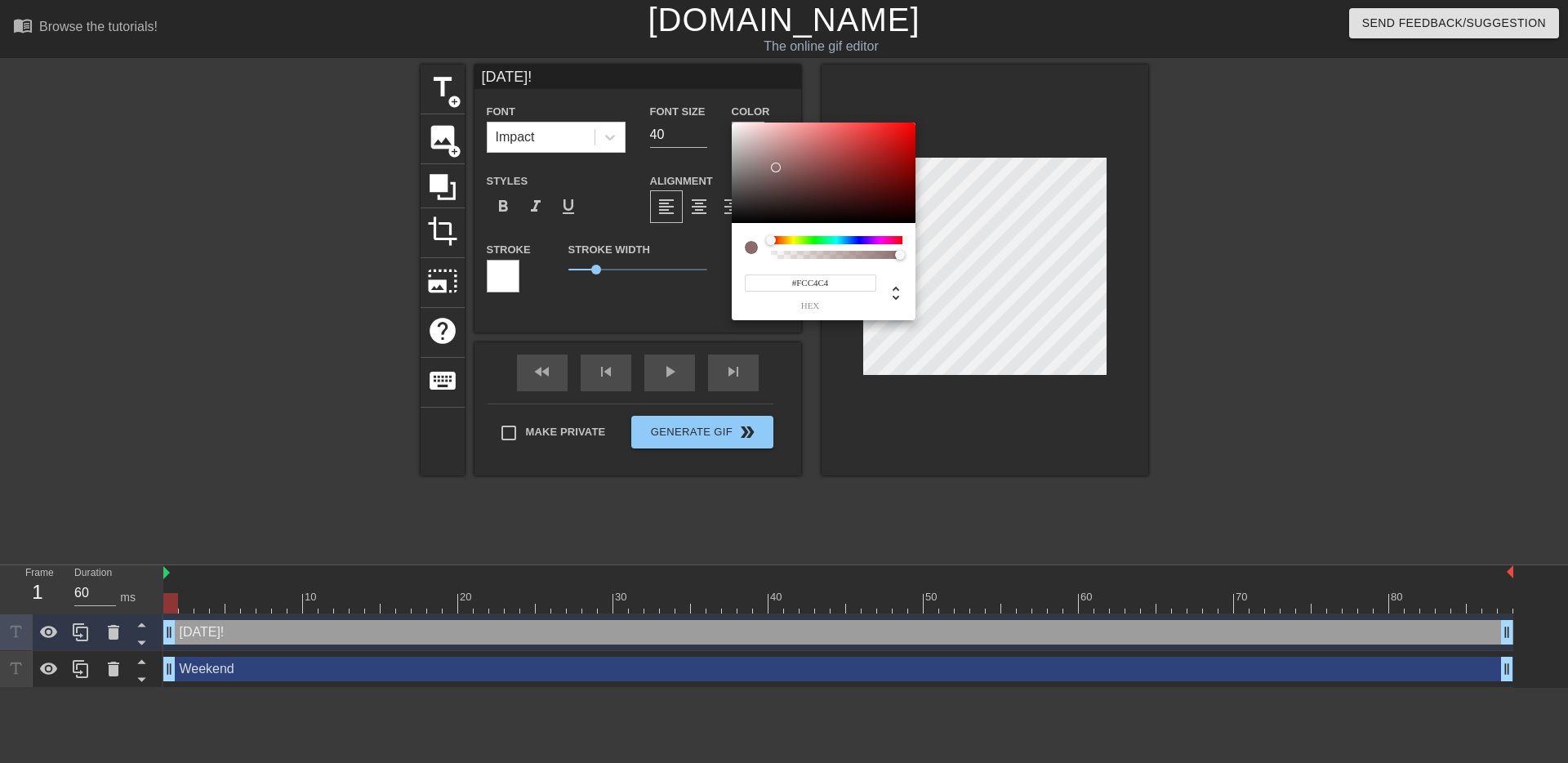
type input "#FFFFFF"
drag, startPoint x: 784, startPoint y: 180, endPoint x: 656, endPoint y: 85, distance: 159.4
click at [658, 85] on div "#FFFFFF hex" at bounding box center [784, 381] width 1568 height 763
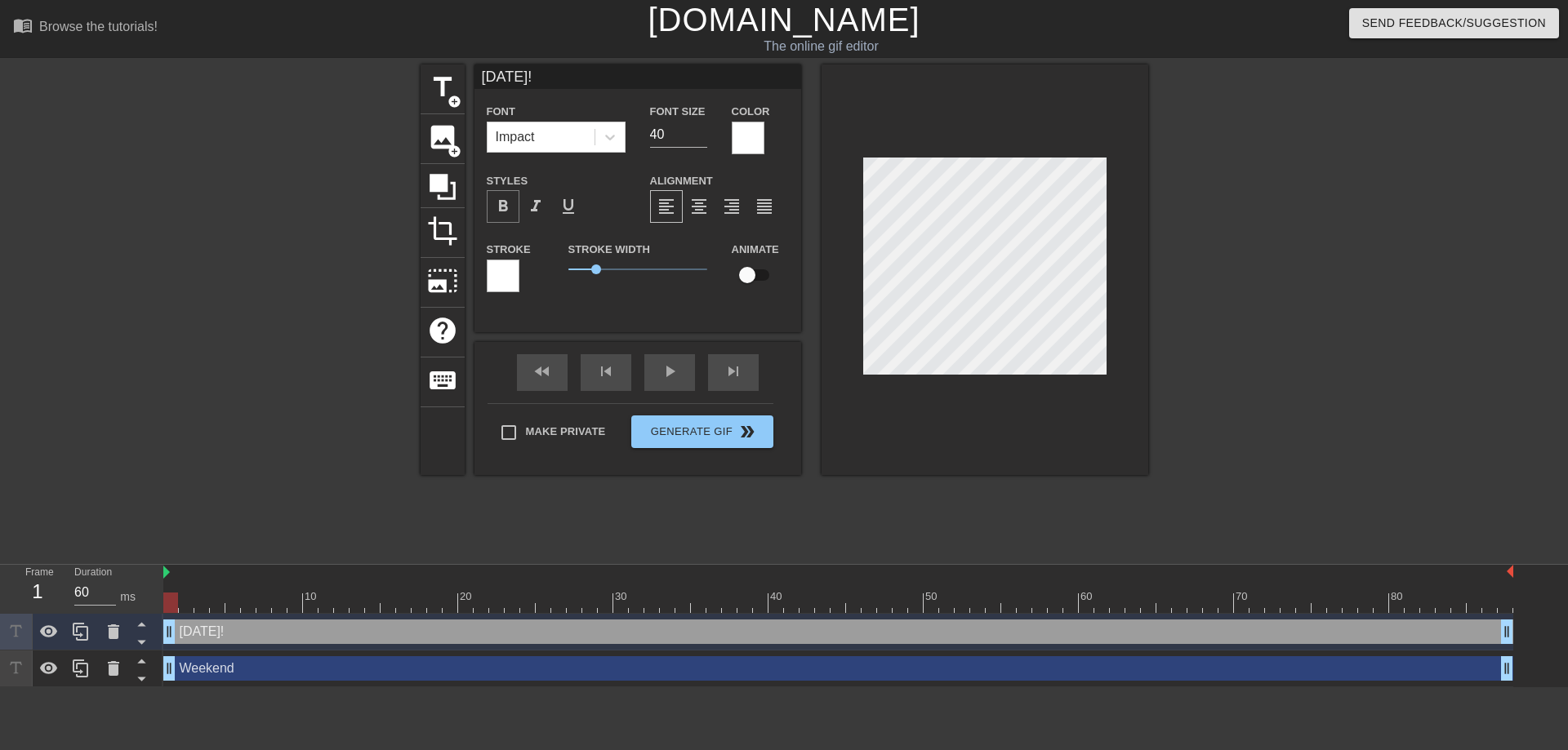
click at [504, 197] on span "format_bold" at bounding box center [503, 206] width 20 height 20
drag, startPoint x: 512, startPoint y: 205, endPoint x: 502, endPoint y: 208, distance: 10.4
click at [509, 205] on span "format_bold" at bounding box center [503, 206] width 20 height 20
click at [499, 213] on span "format_bold" at bounding box center [503, 206] width 20 height 20
click at [499, 211] on span "format_bold" at bounding box center [503, 206] width 20 height 20
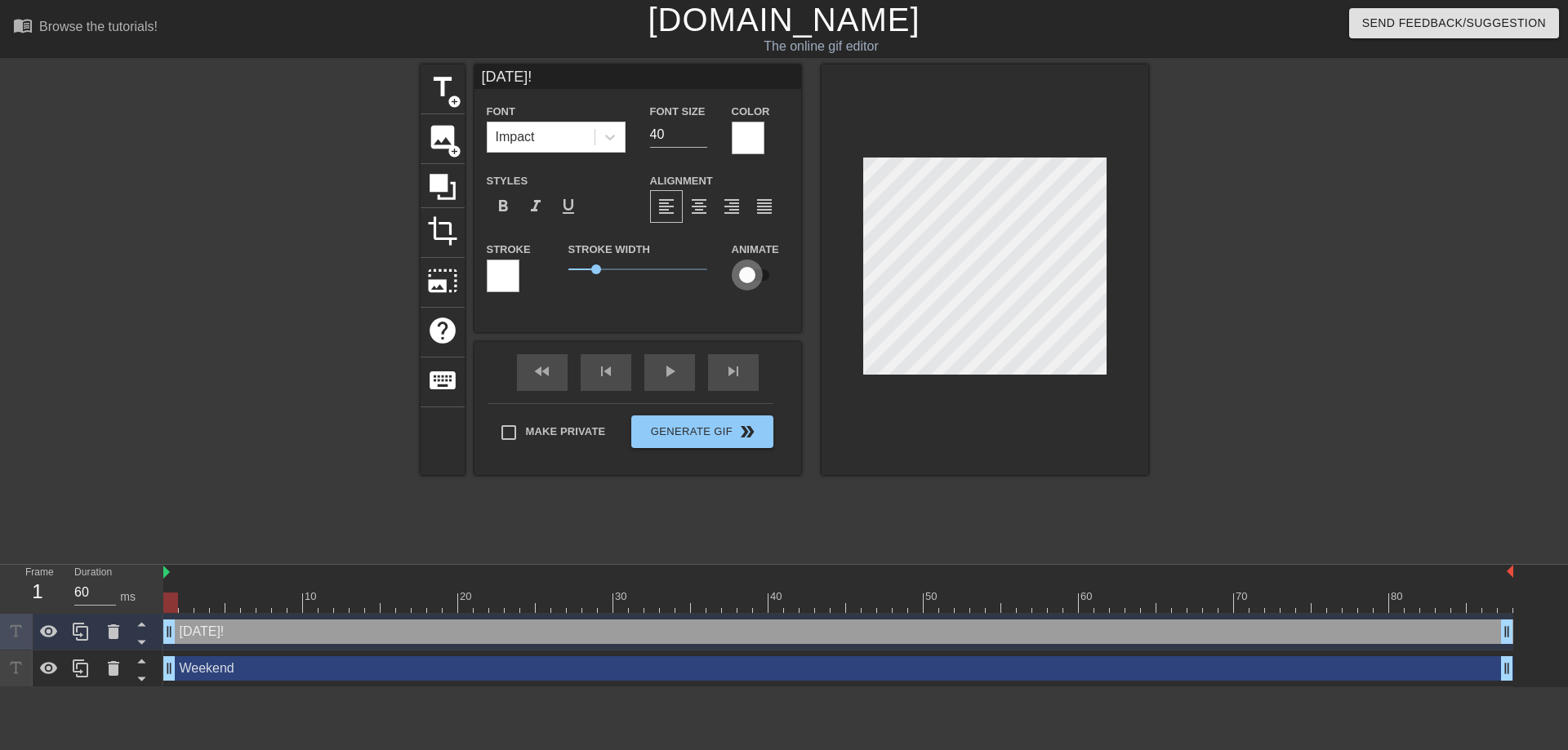
click at [755, 275] on input "checkbox" at bounding box center [748, 275] width 93 height 31
checkbox input "true"
type input "60"
type input "Weekend"
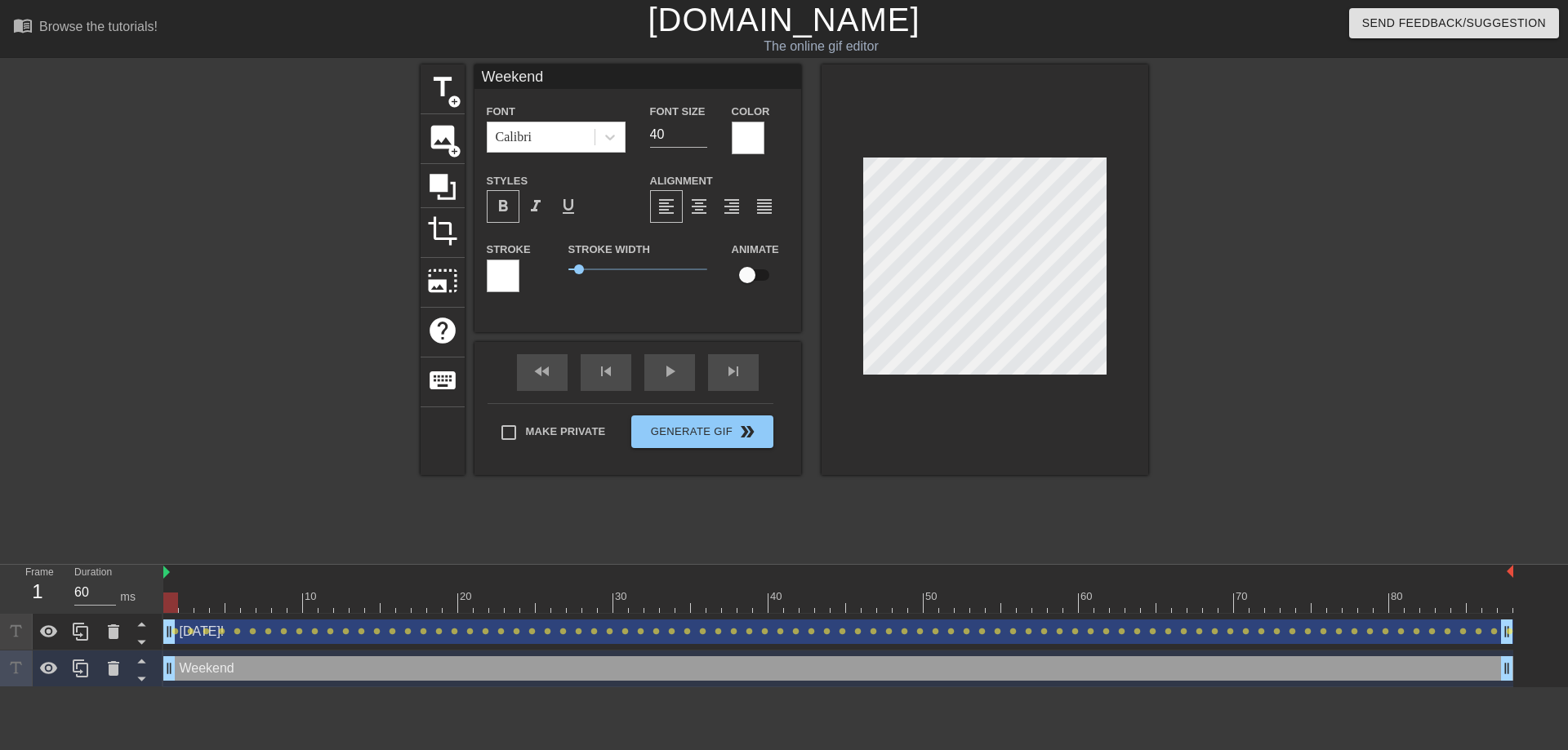
click at [754, 276] on input "checkbox" at bounding box center [748, 275] width 93 height 31
checkbox input "true"
type input "40"
type input "Weekend"
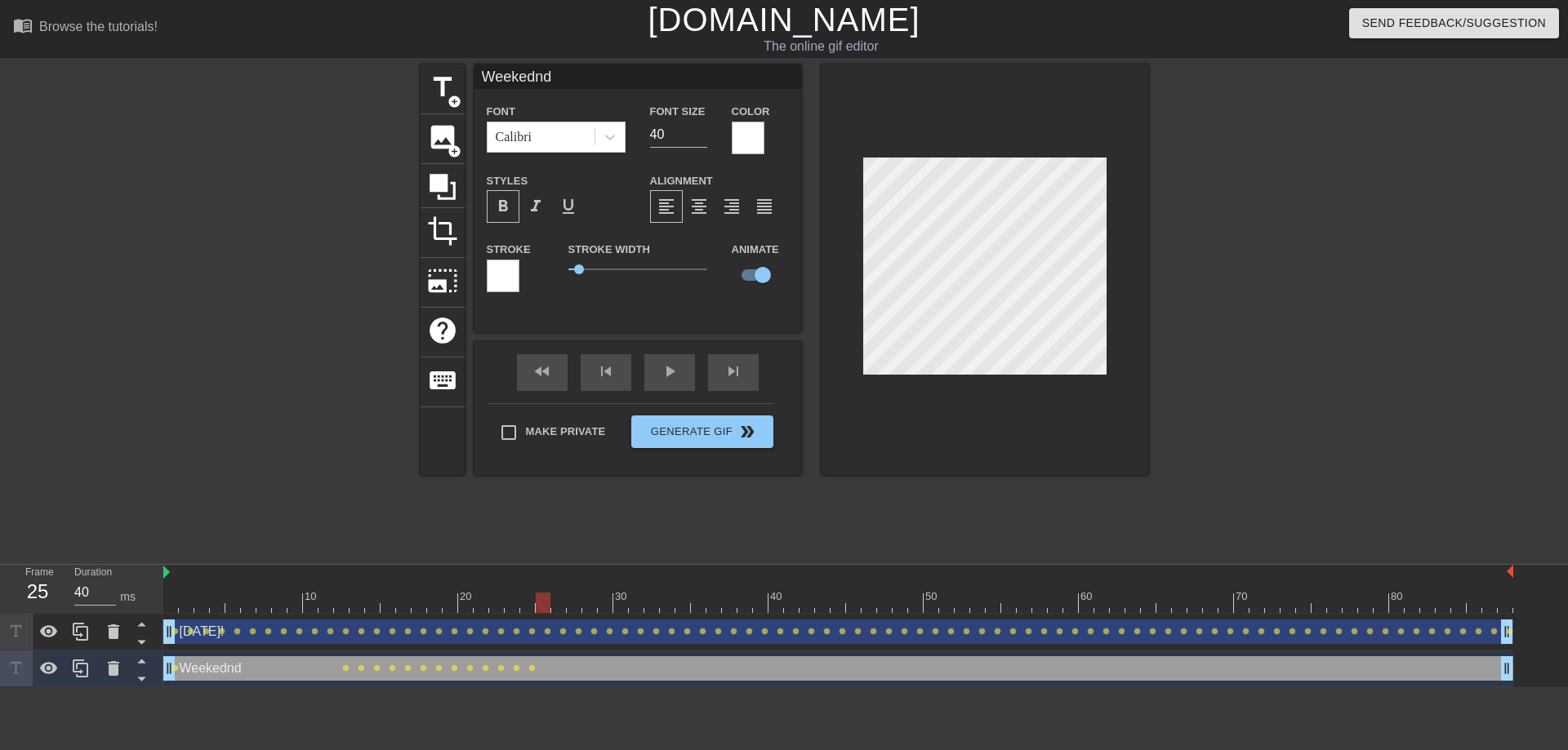
type textarea "Weekend"
click at [1114, 341] on div at bounding box center [984, 270] width 327 height 411
click at [654, 375] on div "play_arrow" at bounding box center [670, 373] width 51 height 36
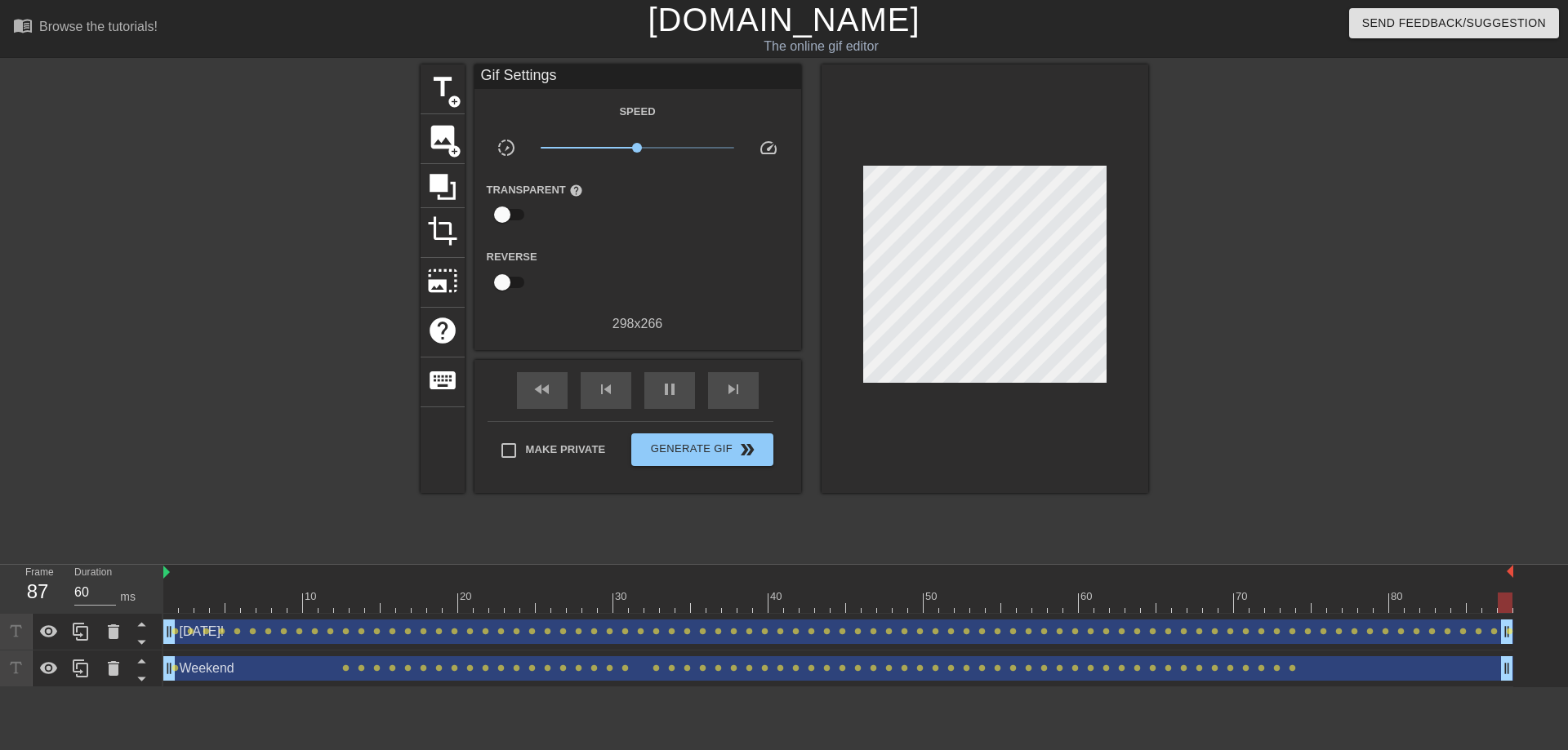
type input "40"
click at [685, 447] on span "Generate Gif double_arrow" at bounding box center [701, 450] width 128 height 20
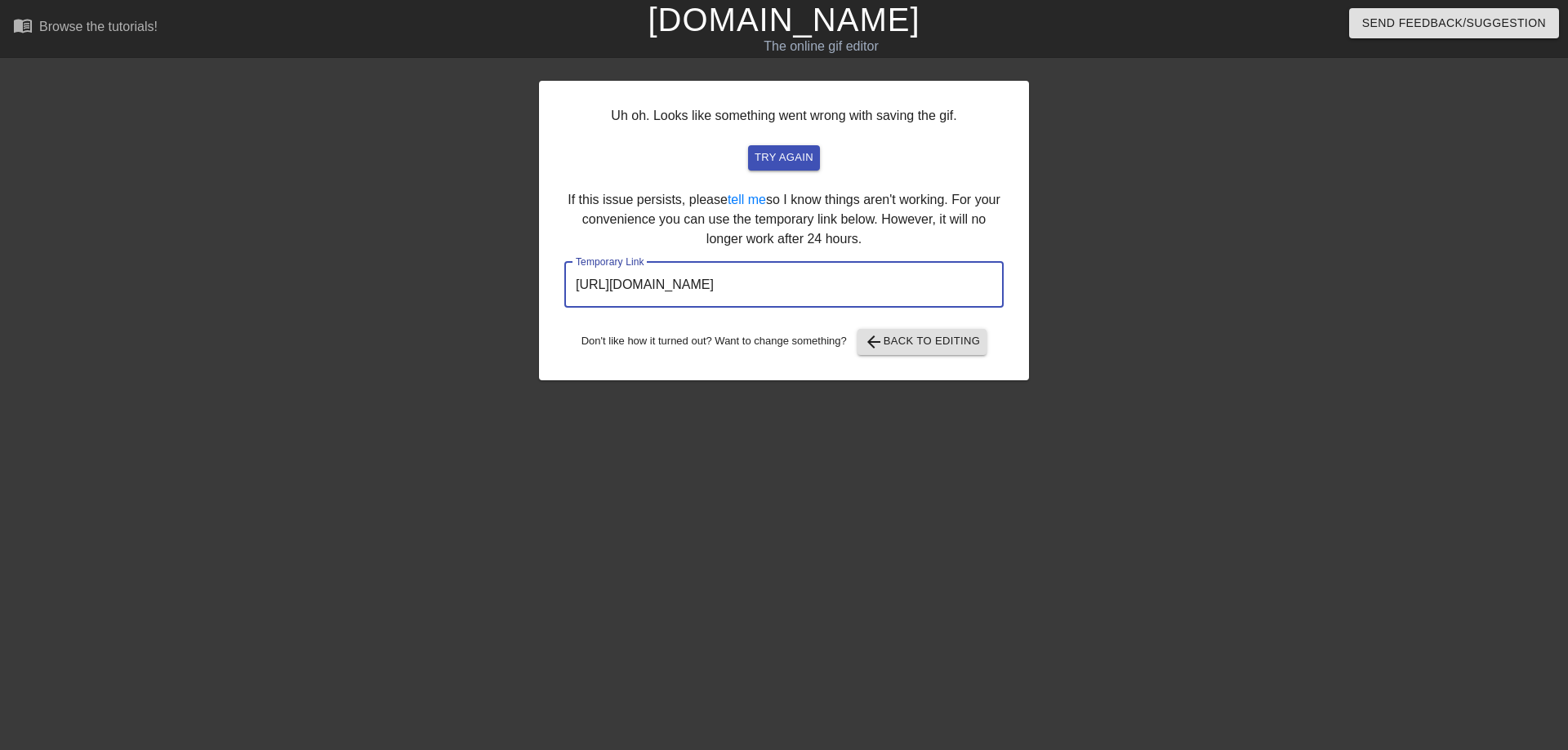
drag, startPoint x: 924, startPoint y: 285, endPoint x: 557, endPoint y: 279, distance: 367.0
click at [552, 285] on div "Uh oh. Looks like something went wrong with saving the gif. try again If this i…" at bounding box center [784, 231] width 490 height 300
